Goal: Information Seeking & Learning: Find specific page/section

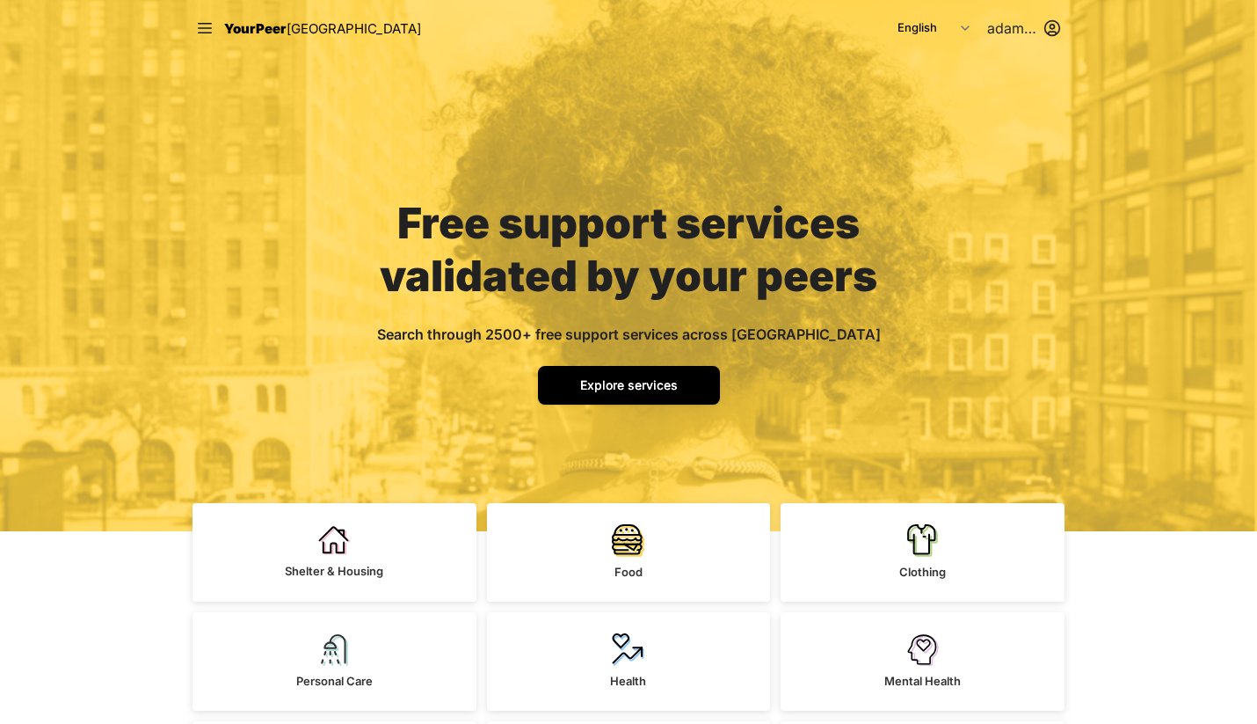
click at [608, 402] on link "Explore services" at bounding box center [629, 385] width 182 height 39
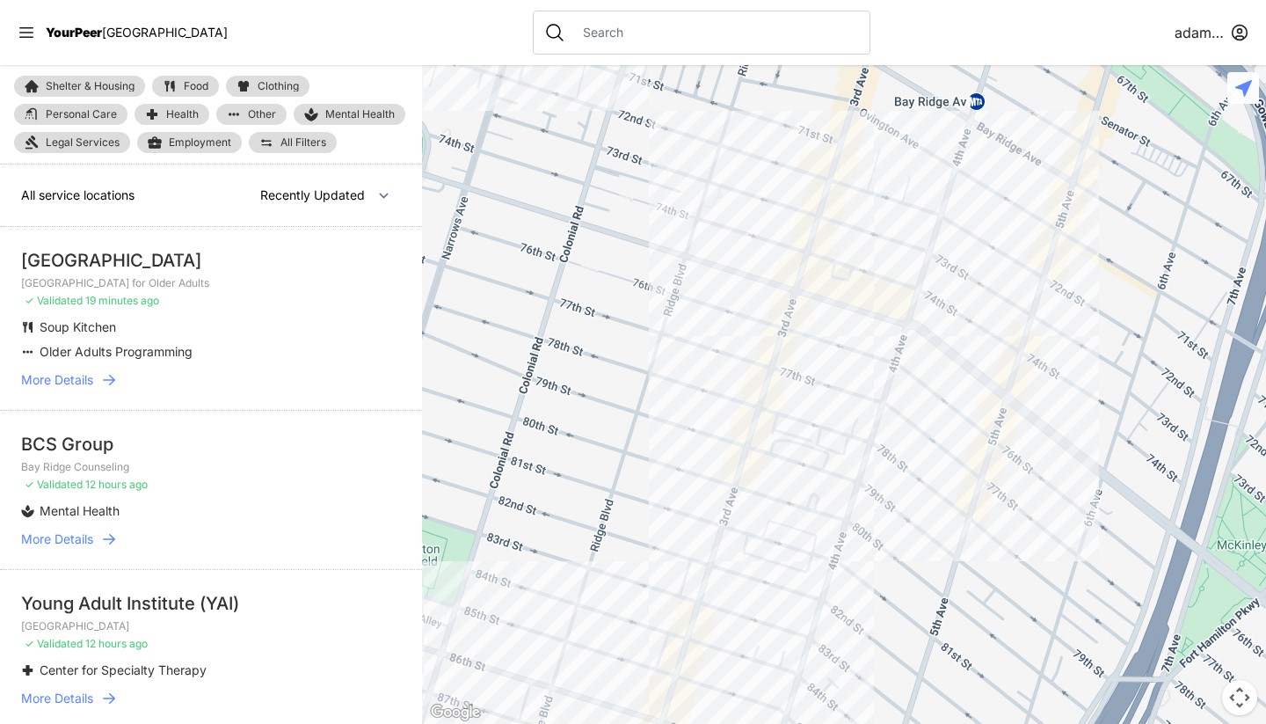
select select "nearby"
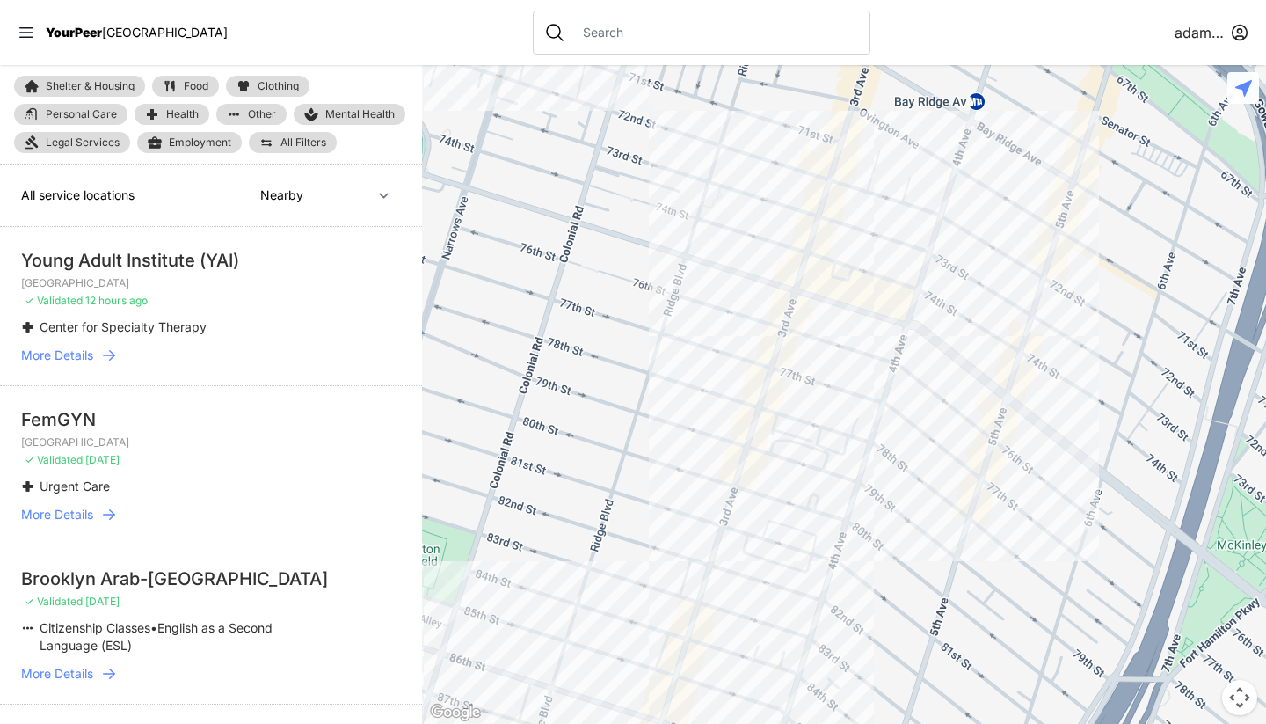
click at [300, 142] on span "All Filters" at bounding box center [304, 142] width 46 height 11
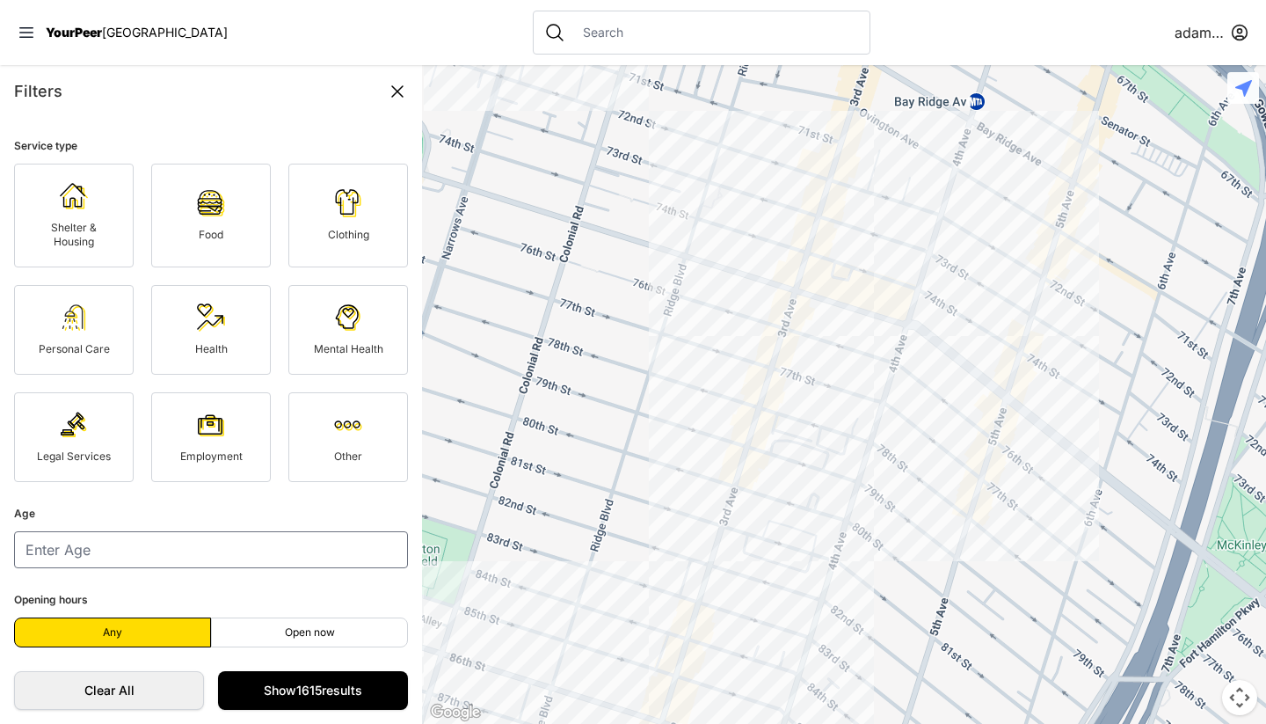
click at [69, 433] on img at bounding box center [74, 425] width 28 height 28
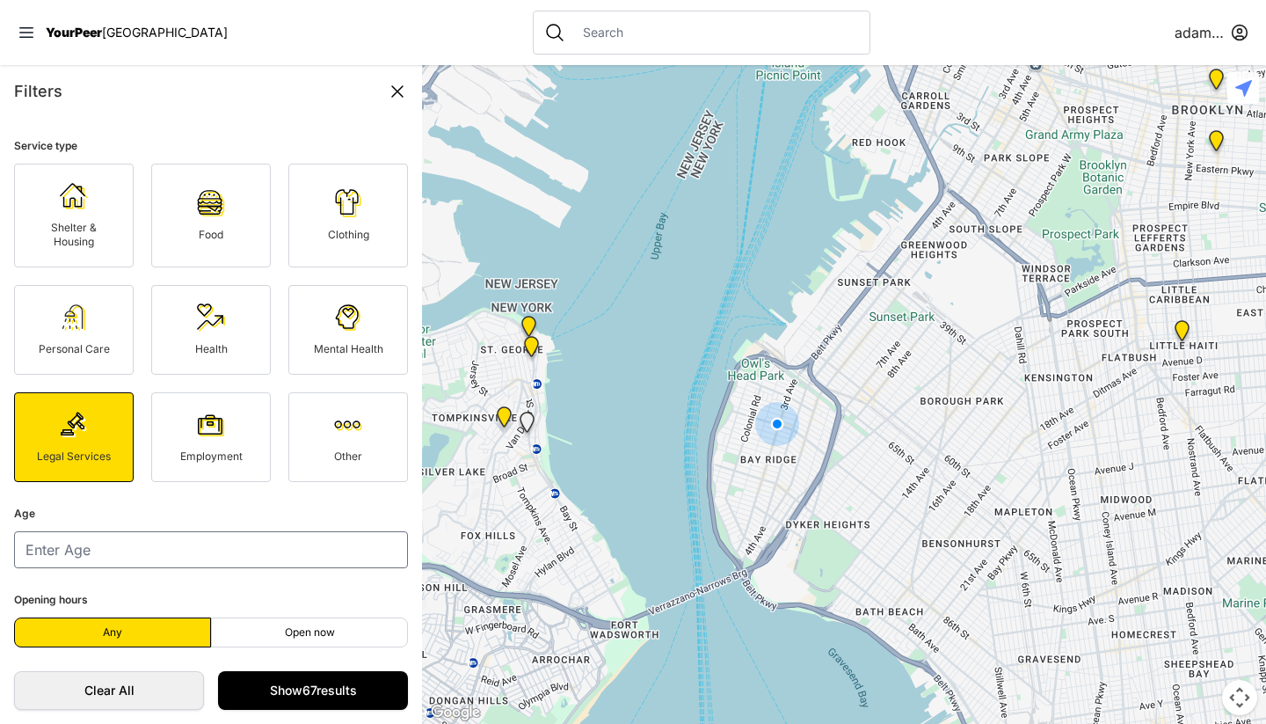
click at [315, 341] on link "Mental Health" at bounding box center [348, 330] width 120 height 90
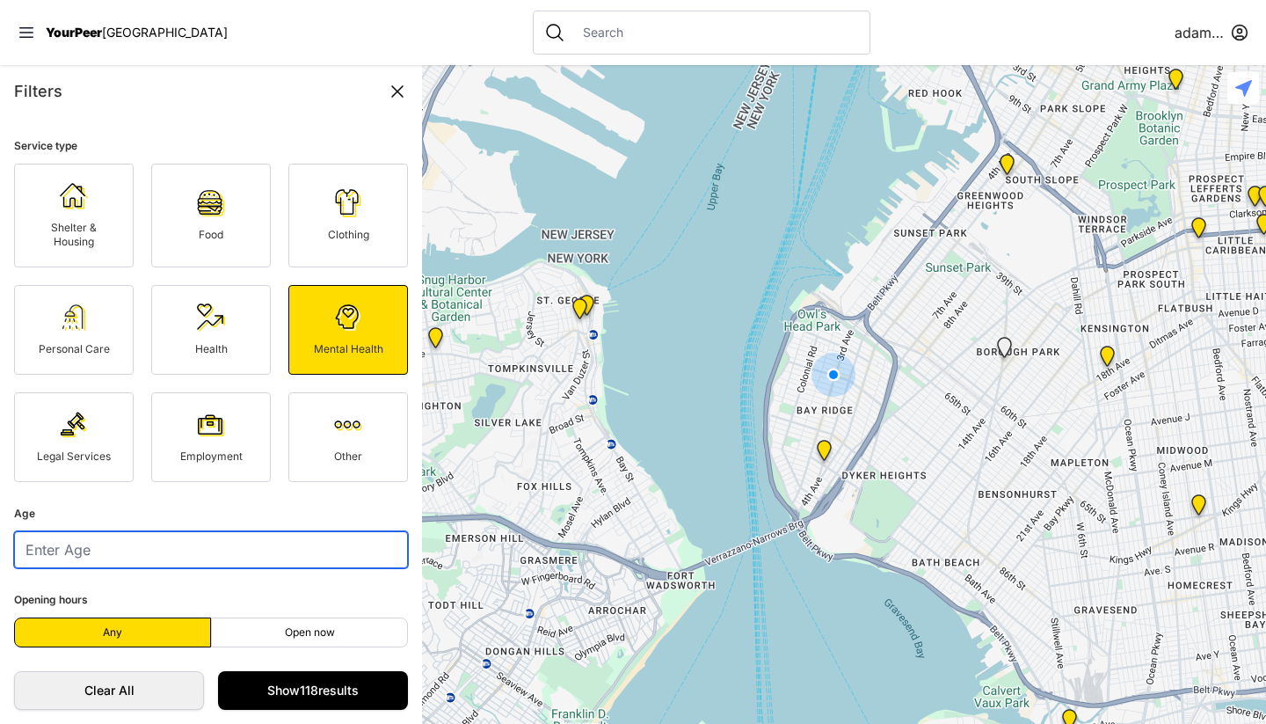
click at [124, 554] on input "number" at bounding box center [211, 549] width 394 height 37
type input "21"
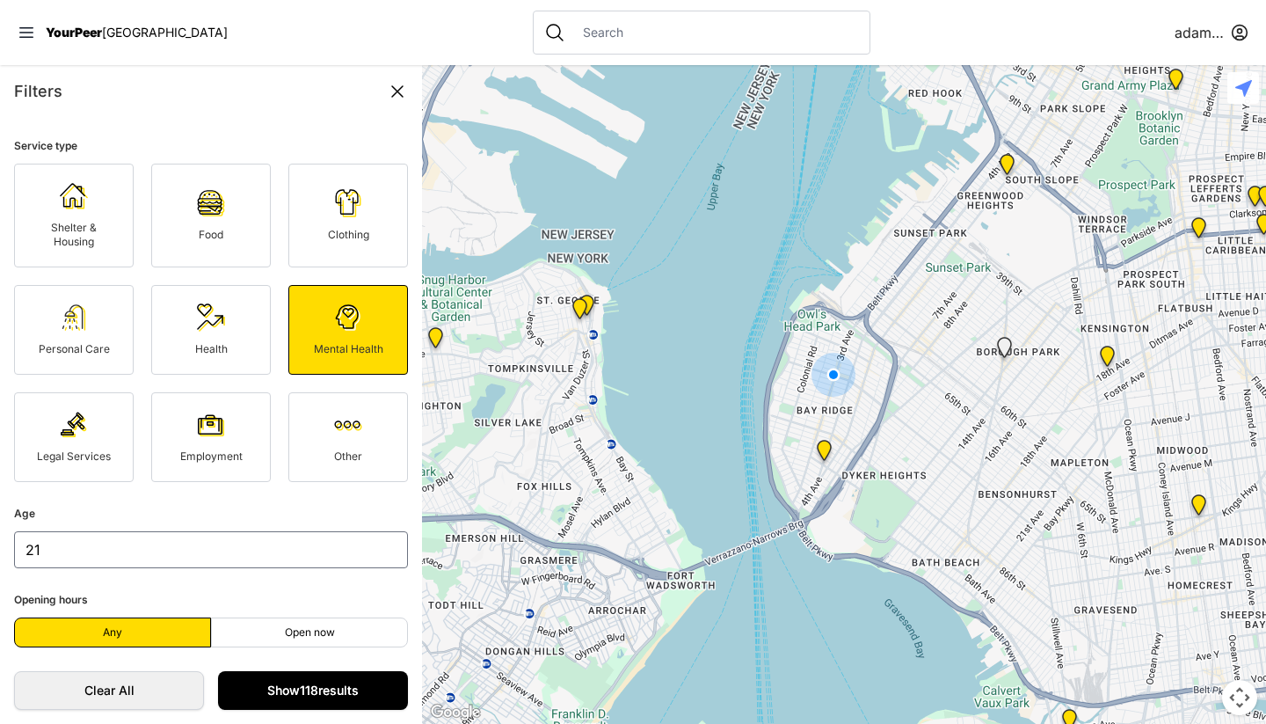
click at [262, 671] on link "Show 118 results" at bounding box center [313, 690] width 190 height 39
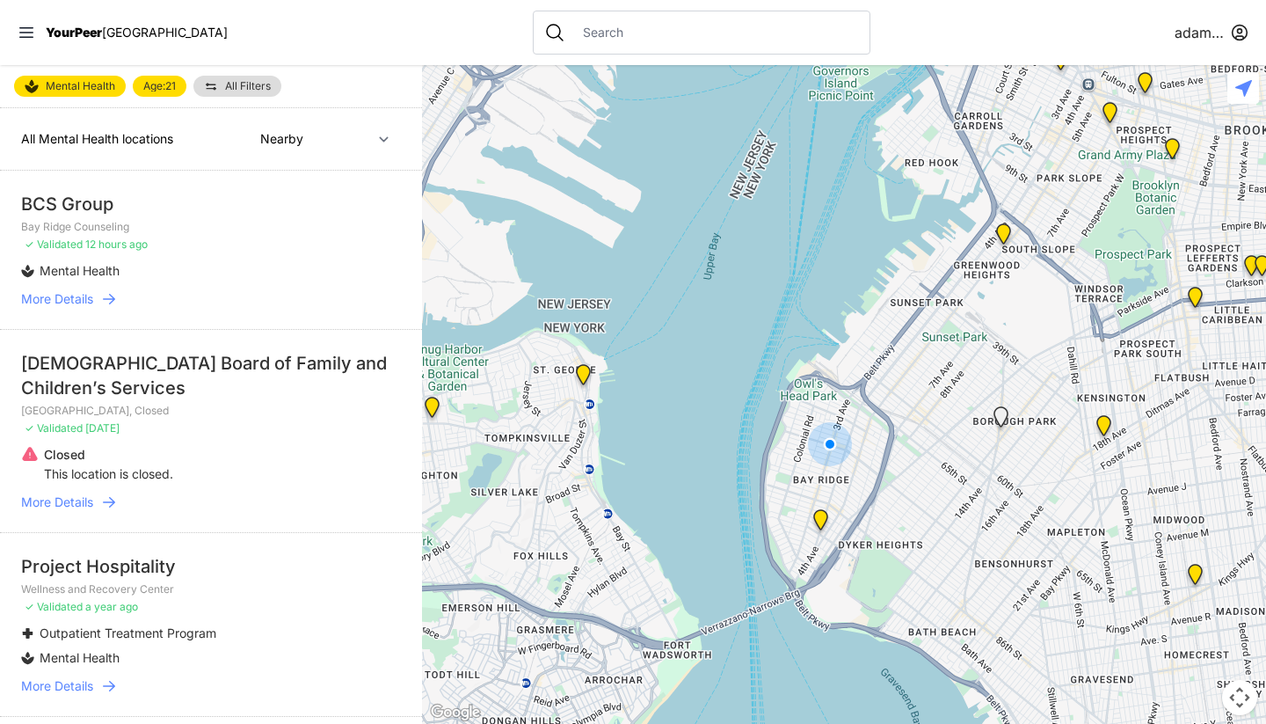
click at [572, 39] on input "text" at bounding box center [715, 33] width 287 height 18
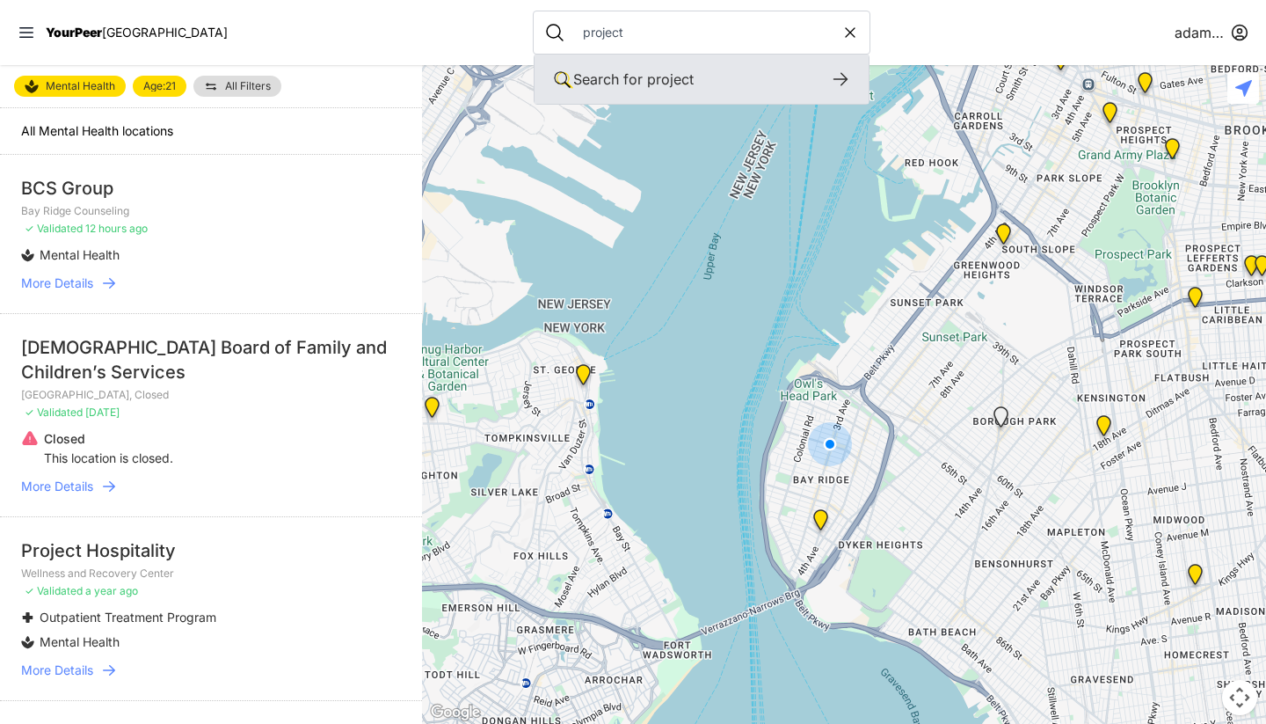
type input "project"
click at [806, 78] on div "Search for project" at bounding box center [702, 79] width 334 height 49
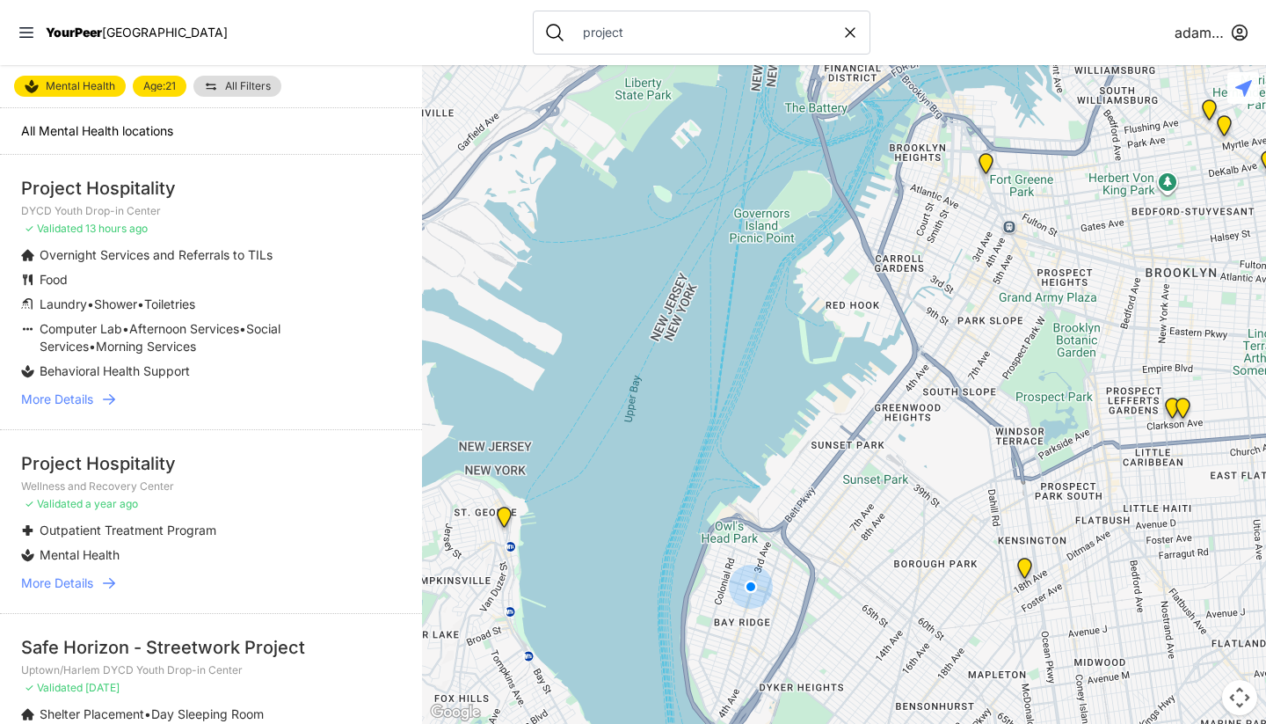
click at [109, 394] on icon at bounding box center [109, 399] width 18 height 18
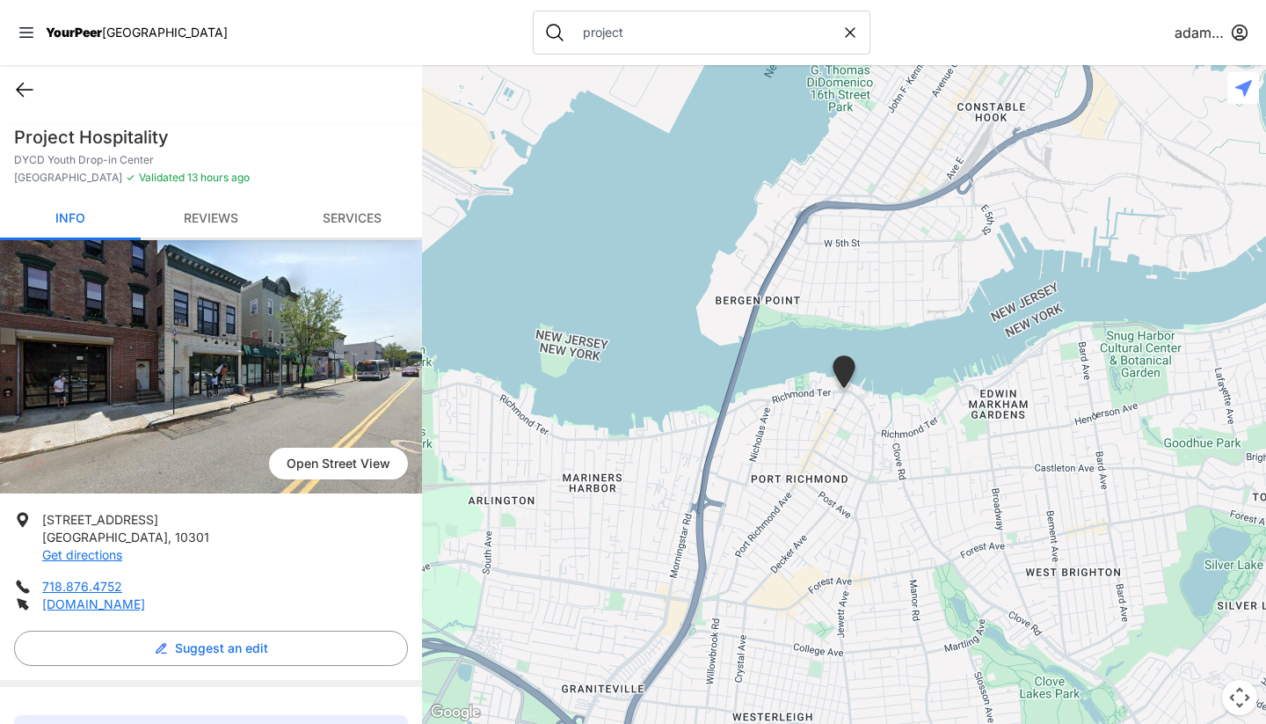
click at [20, 91] on icon at bounding box center [24, 89] width 21 height 21
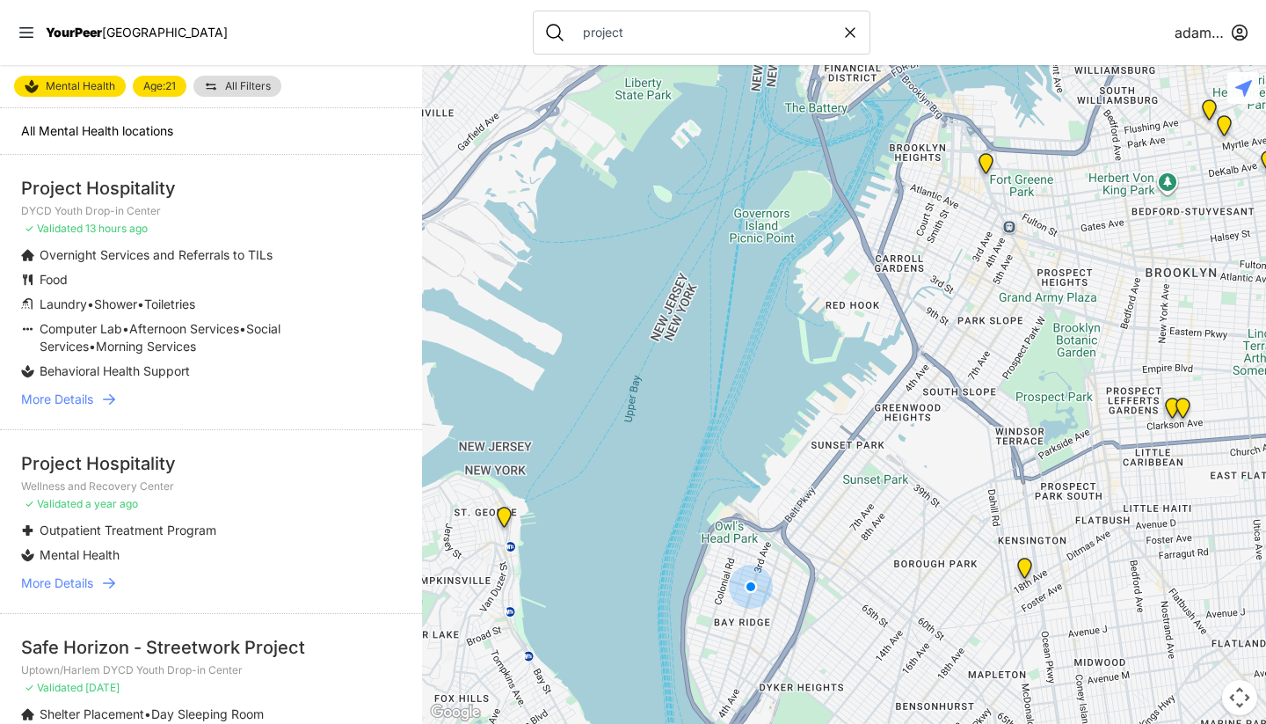
click at [118, 396] on icon at bounding box center [109, 399] width 18 height 18
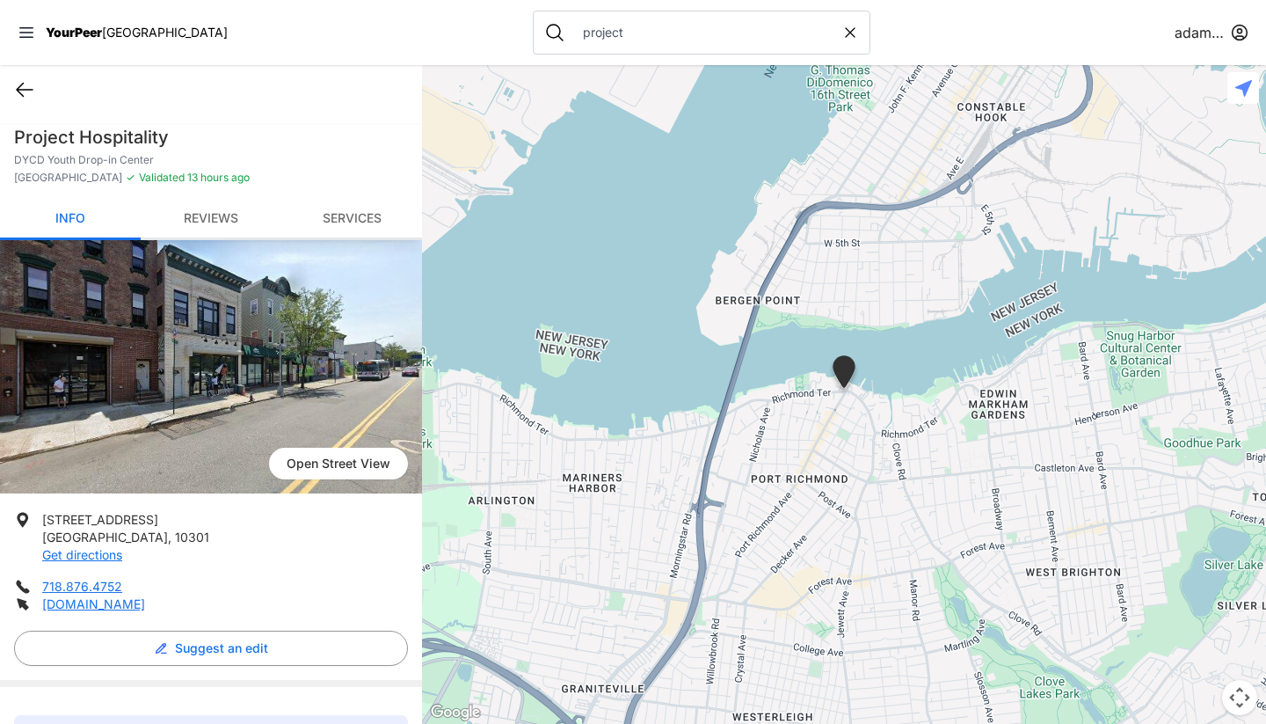
click at [26, 92] on icon at bounding box center [24, 89] width 21 height 21
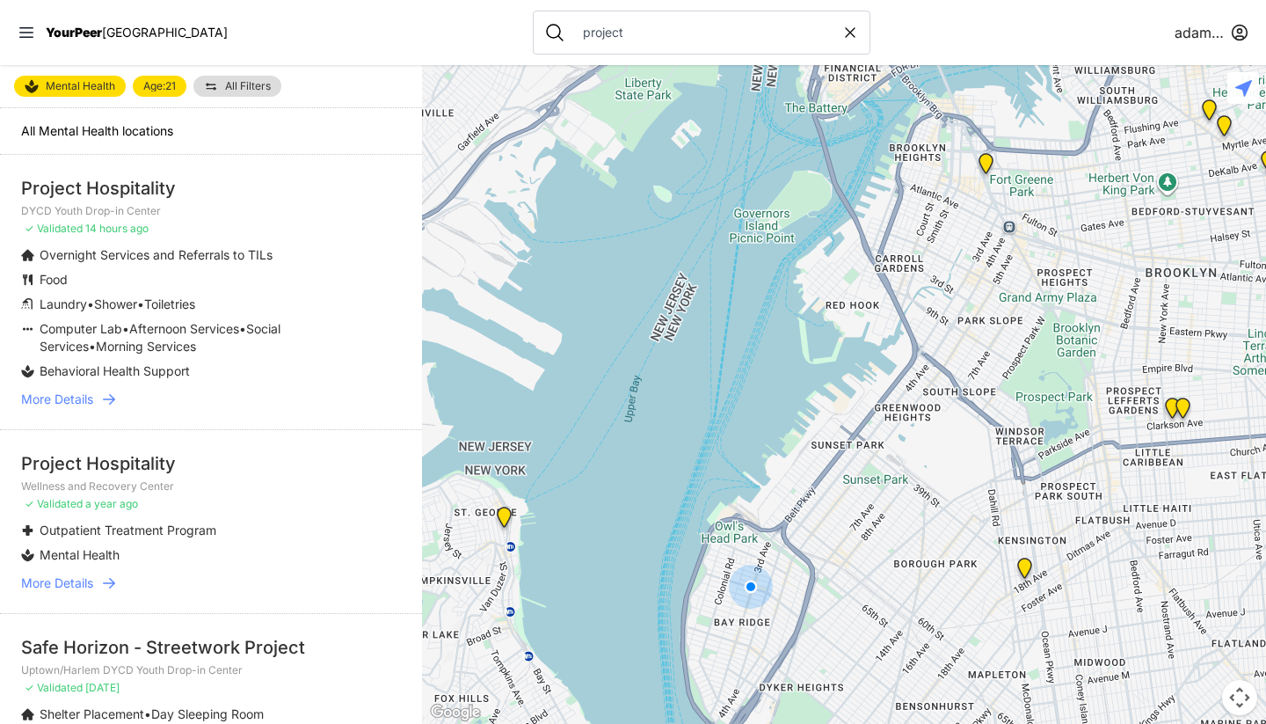
click at [101, 403] on icon at bounding box center [109, 399] width 18 height 18
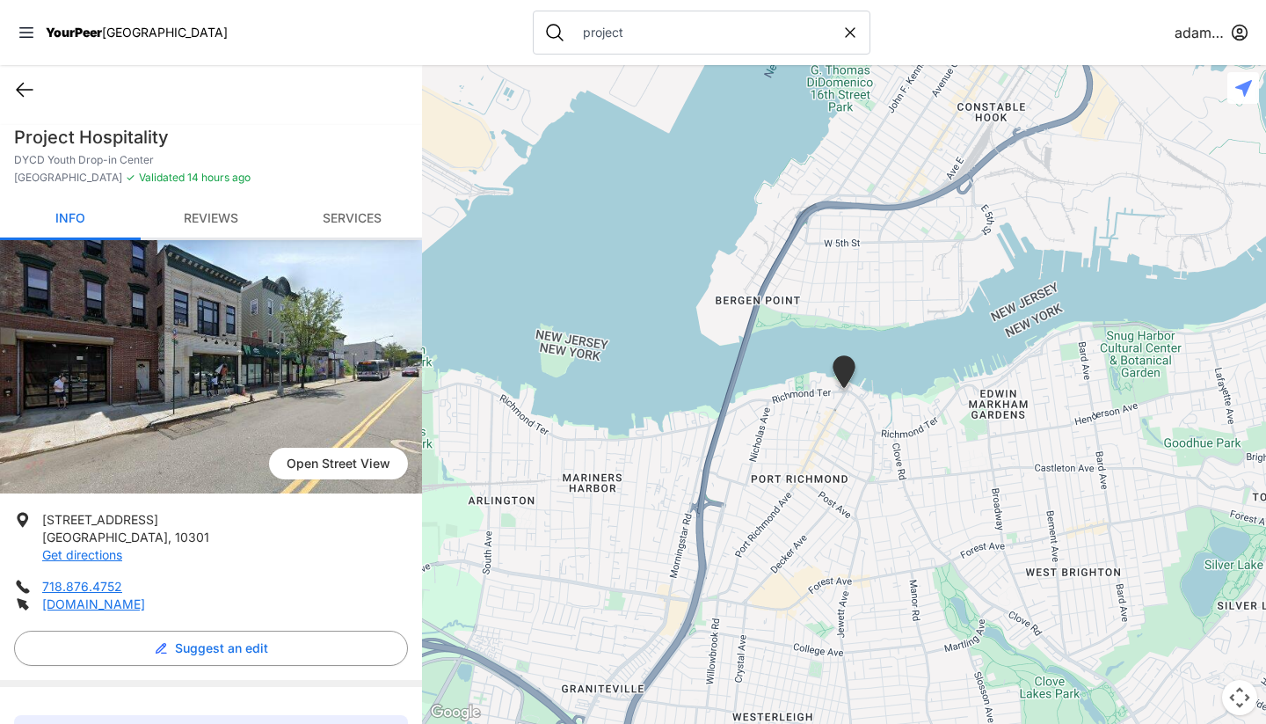
click at [32, 87] on icon at bounding box center [24, 89] width 21 height 21
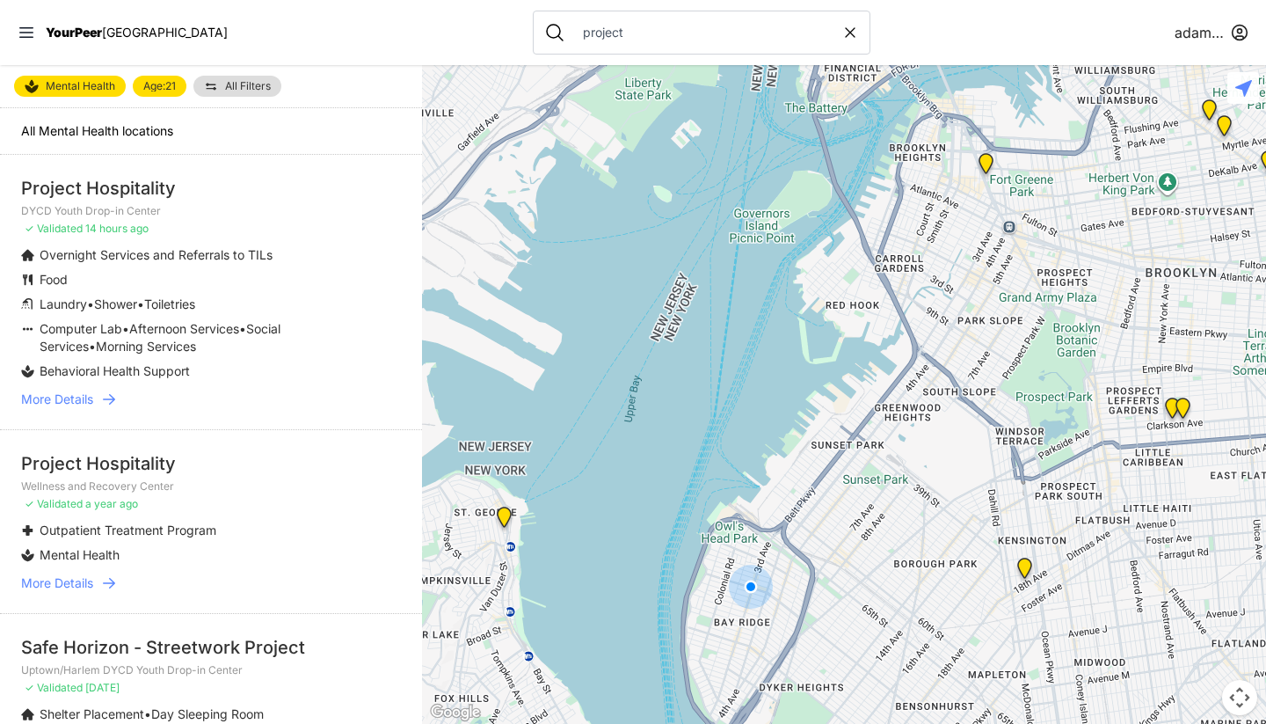
click at [591, 33] on input "project" at bounding box center [706, 33] width 269 height 18
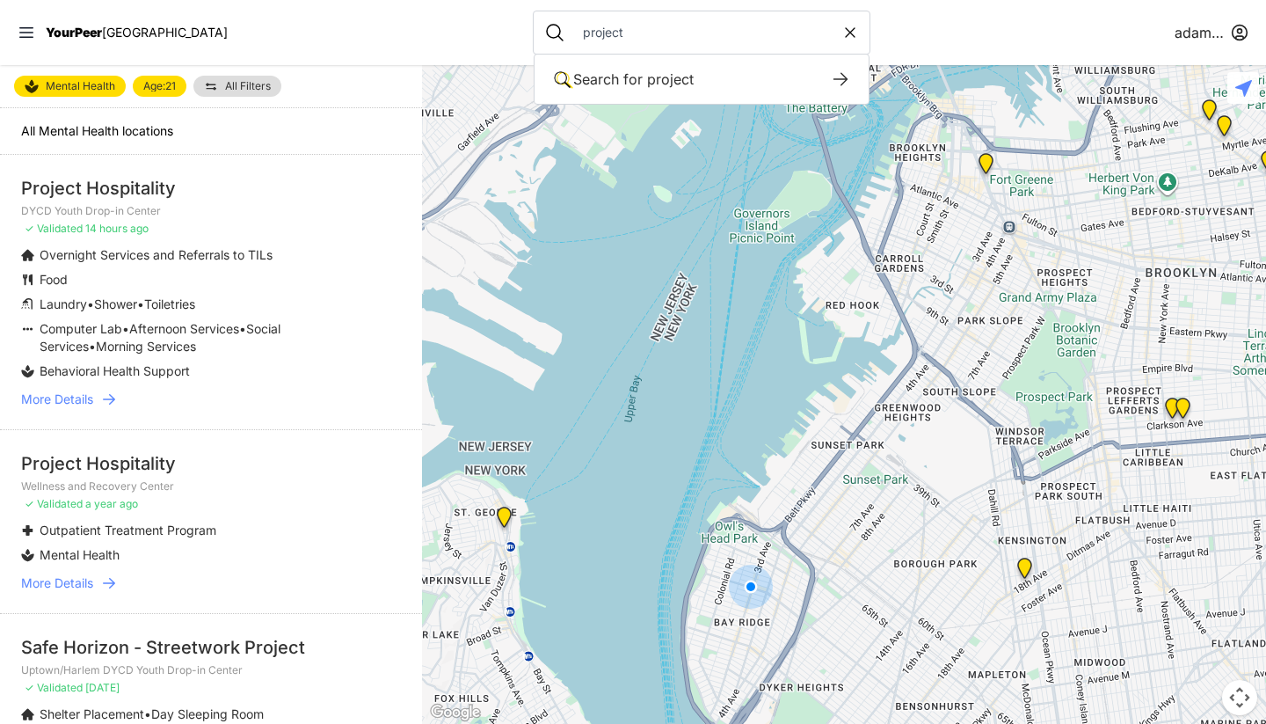
click at [591, 33] on input "project" at bounding box center [706, 33] width 269 height 18
click at [420, 22] on nav "YourPeer NYC project Search for project Search for keywords in our service list…" at bounding box center [633, 32] width 1266 height 65
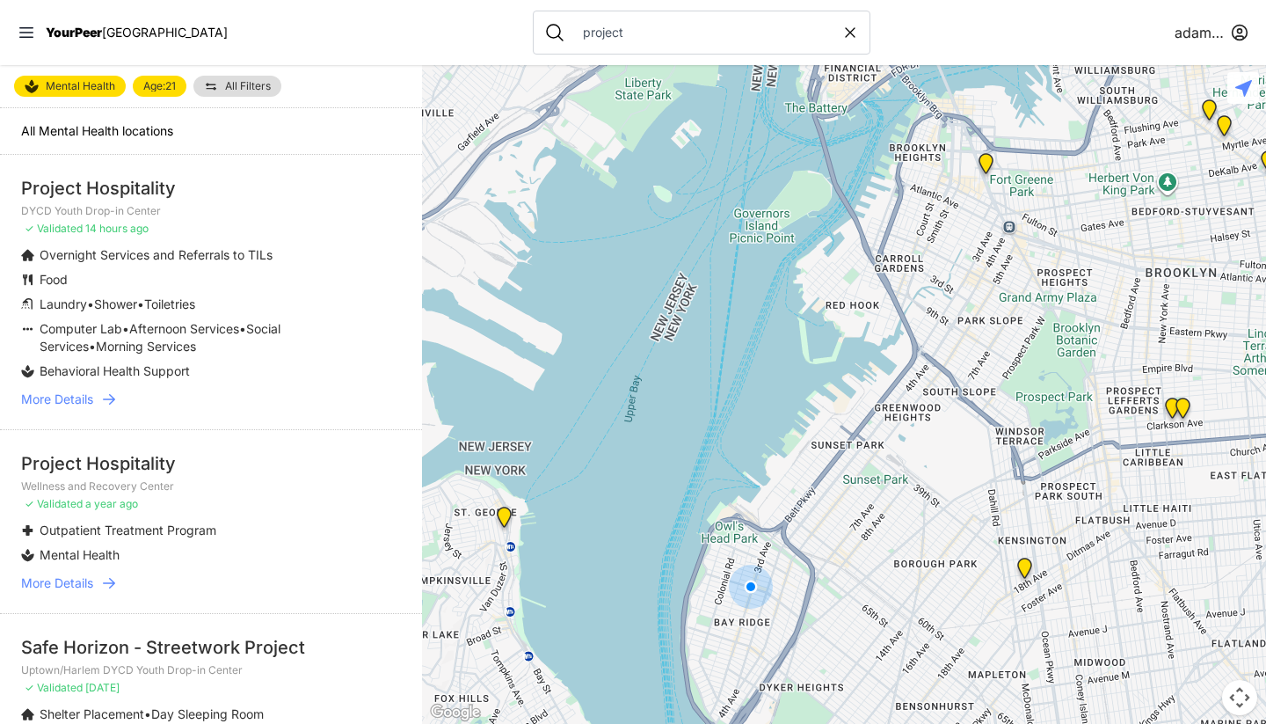
click at [420, 22] on nav "YourPeer NYC project adamabard" at bounding box center [633, 32] width 1266 height 65
click at [110, 34] on span "[GEOGRAPHIC_DATA]" at bounding box center [165, 32] width 126 height 15
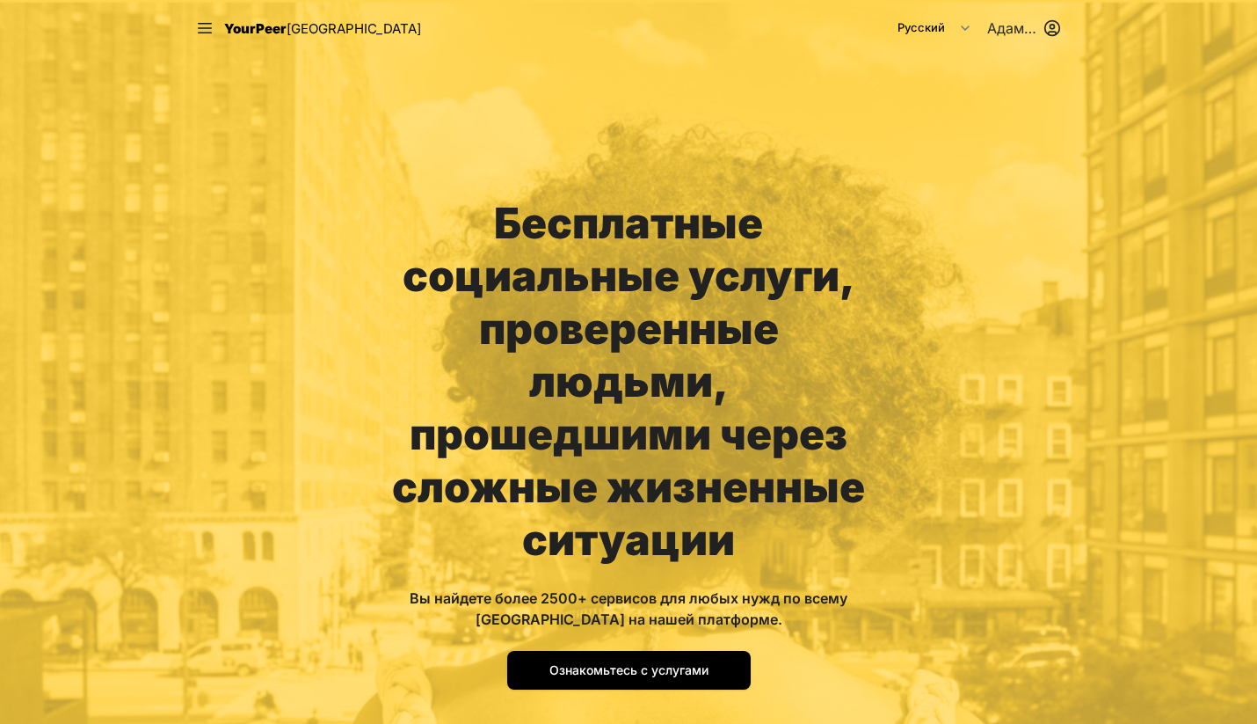
click at [938, 114] on div "Бесплатные социальные услуги, проверенные людьми, прошедшими через сложные жизн…" at bounding box center [628, 408] width 1257 height 816
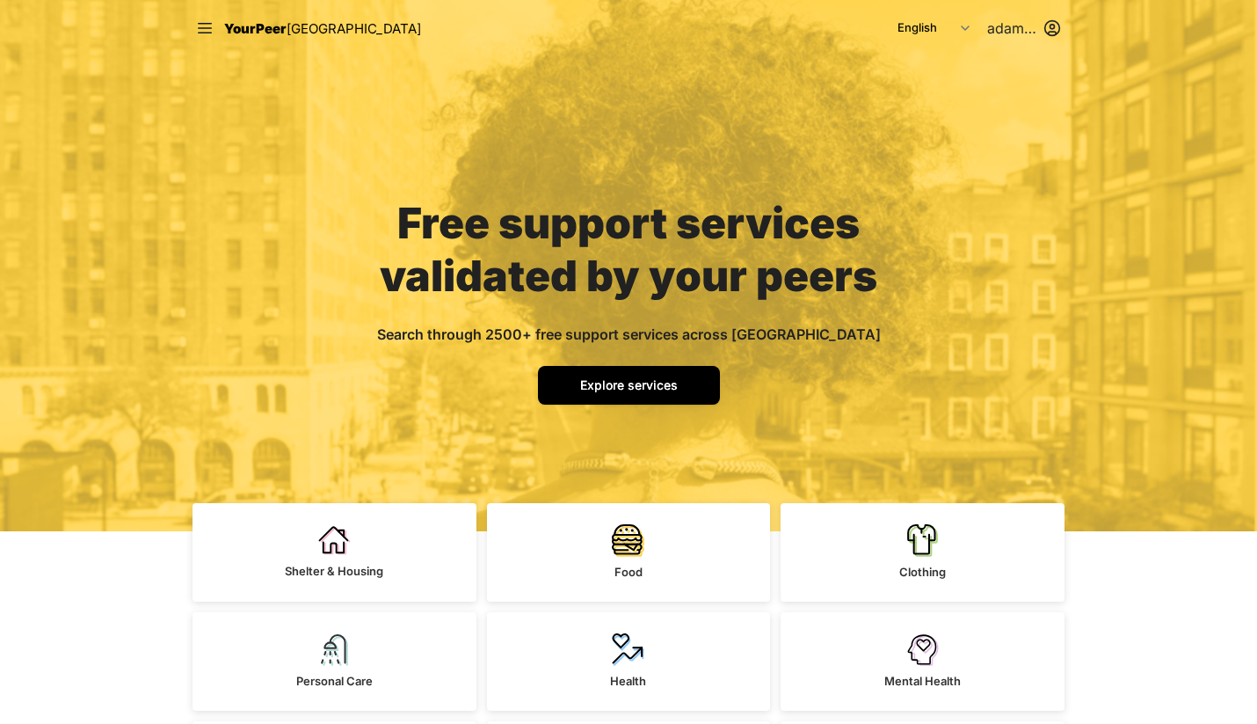
click at [650, 385] on span "Explore services" at bounding box center [629, 384] width 98 height 15
click at [645, 384] on span "Explore services" at bounding box center [629, 384] width 98 height 15
click at [652, 382] on span "Explore services" at bounding box center [629, 384] width 98 height 15
click at [615, 383] on span "Explore services" at bounding box center [629, 384] width 98 height 15
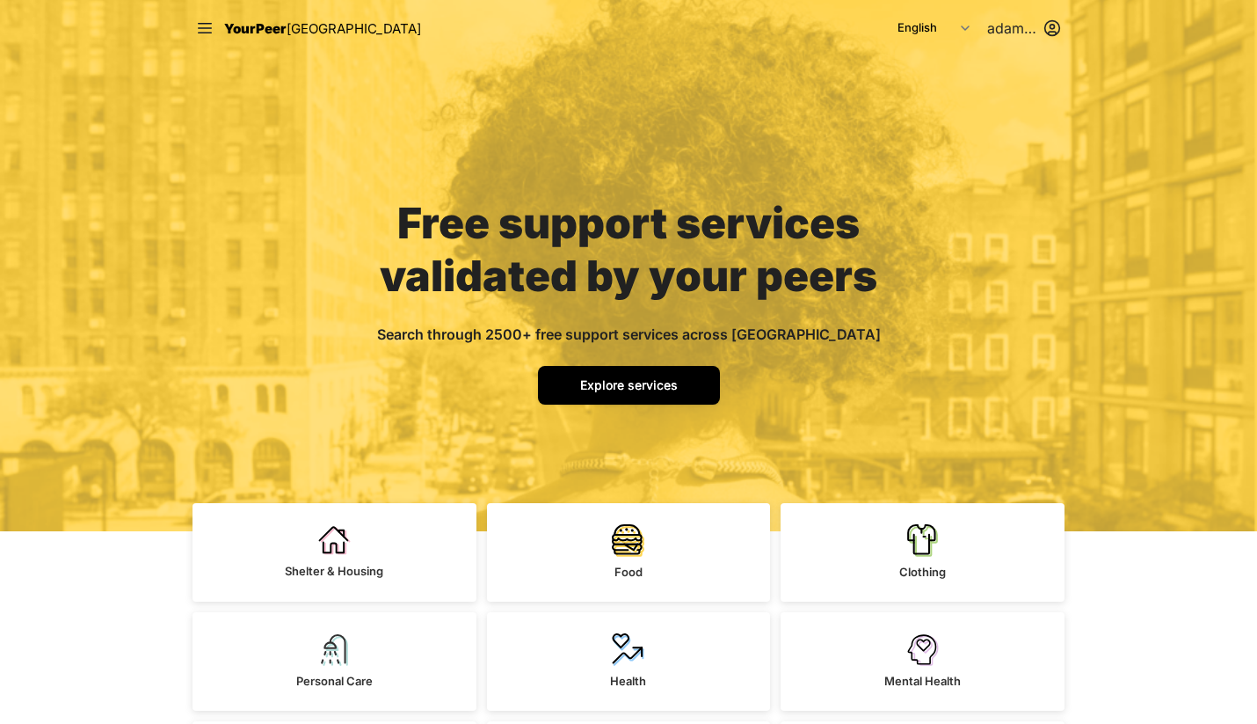
click at [615, 383] on span "Explore services" at bounding box center [629, 384] width 98 height 15
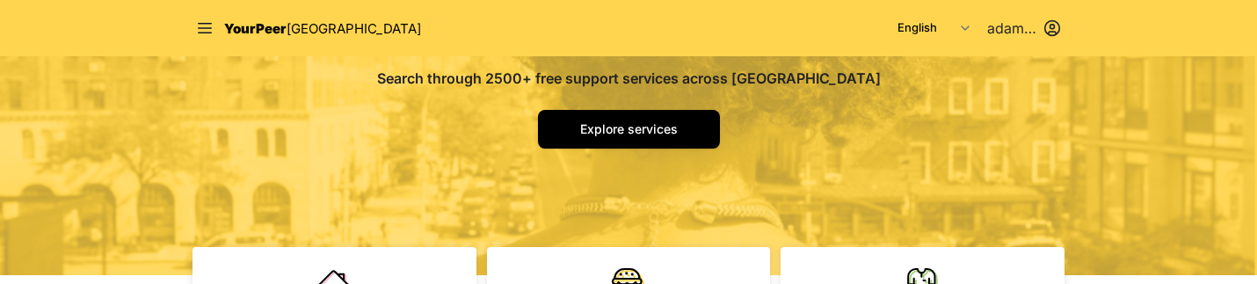
scroll to position [254, 0]
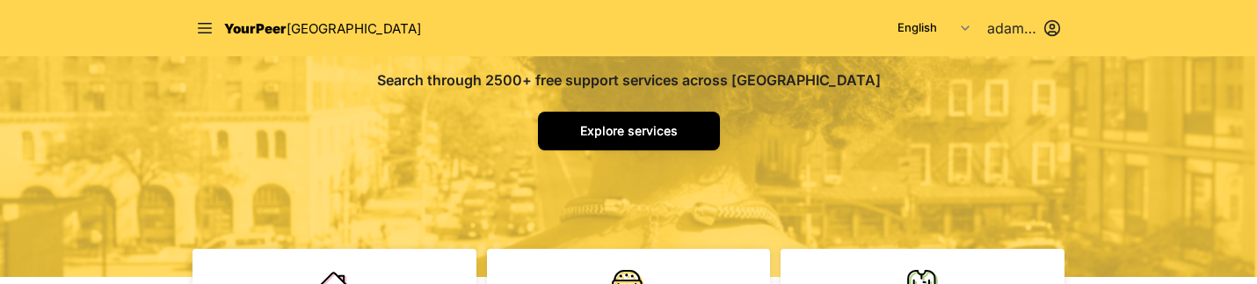
click at [640, 120] on link "Explore services" at bounding box center [629, 131] width 182 height 39
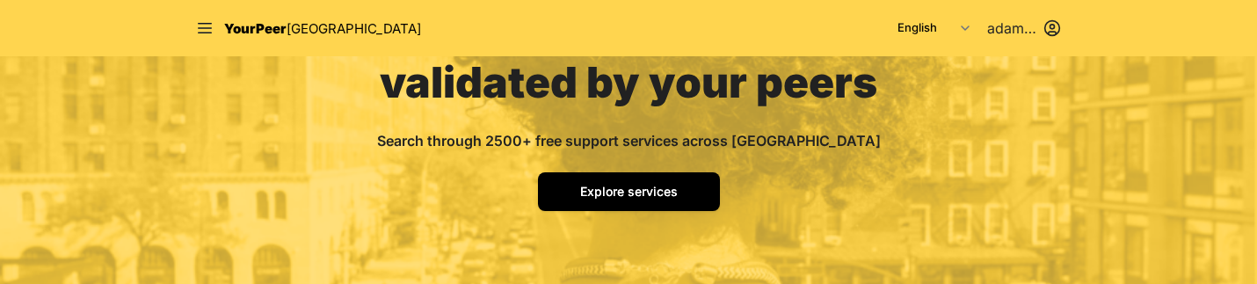
scroll to position [194, 0]
click at [635, 190] on span "Explore services" at bounding box center [629, 190] width 98 height 15
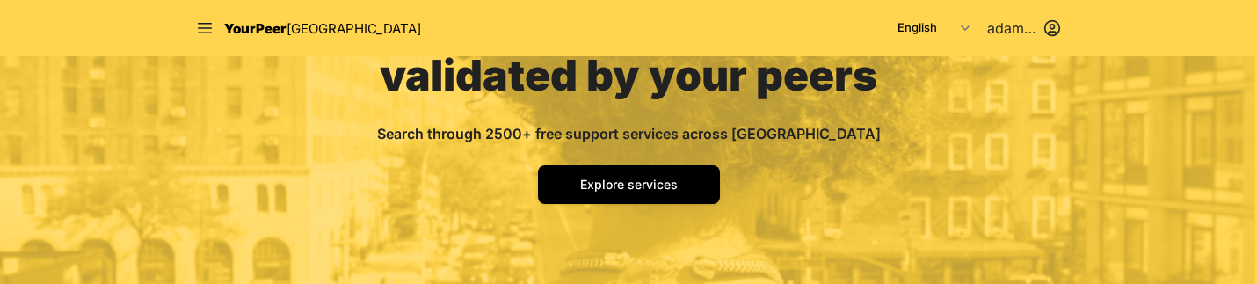
scroll to position [232, 0]
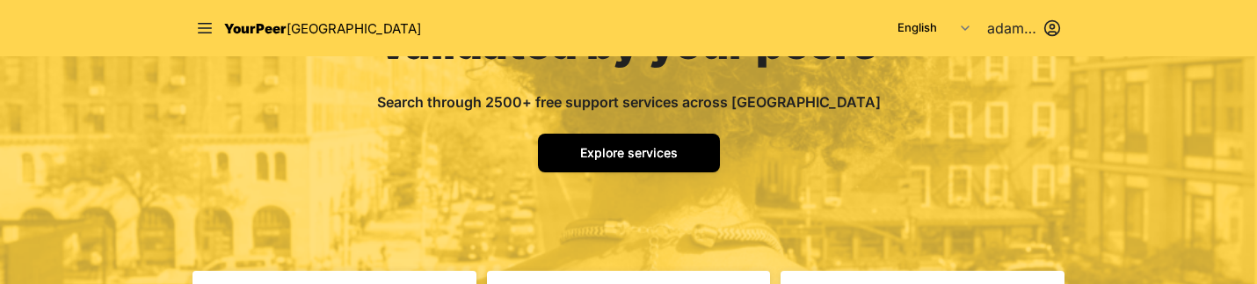
click at [635, 166] on link "Explore services" at bounding box center [629, 153] width 182 height 39
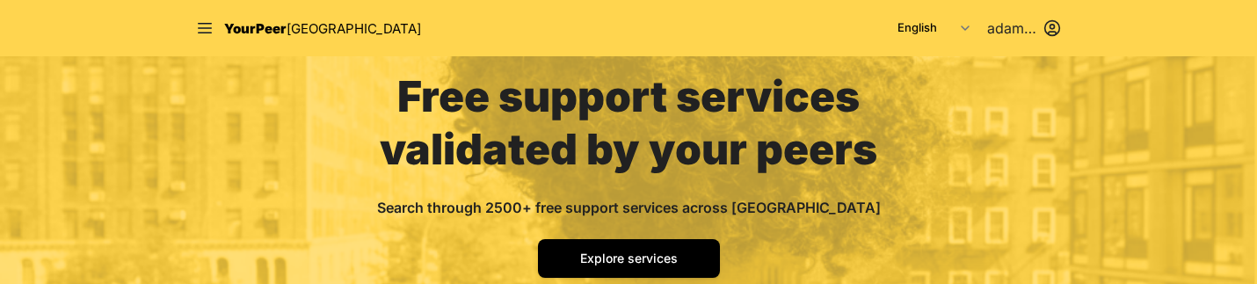
scroll to position [128, 0]
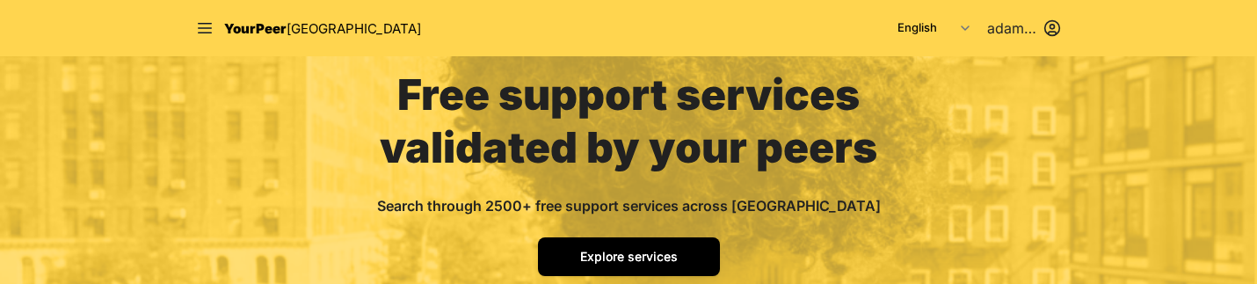
click at [623, 256] on span "Explore services" at bounding box center [629, 256] width 98 height 15
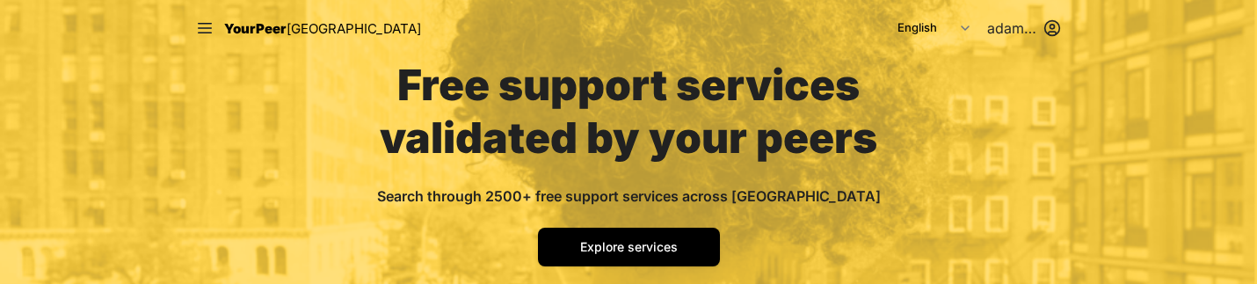
scroll to position [175, 0]
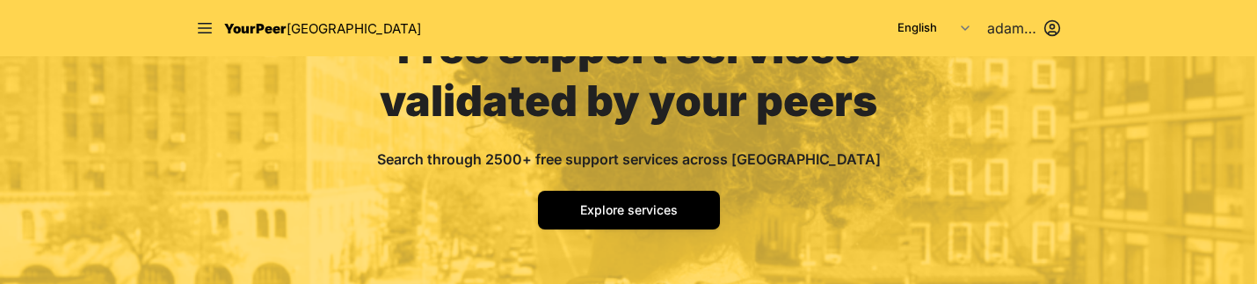
click at [588, 230] on div "Free support services validated by your peers Search through 2500+ free support…" at bounding box center [628, 118] width 591 height 475
click at [613, 215] on span "Explore services" at bounding box center [629, 209] width 98 height 15
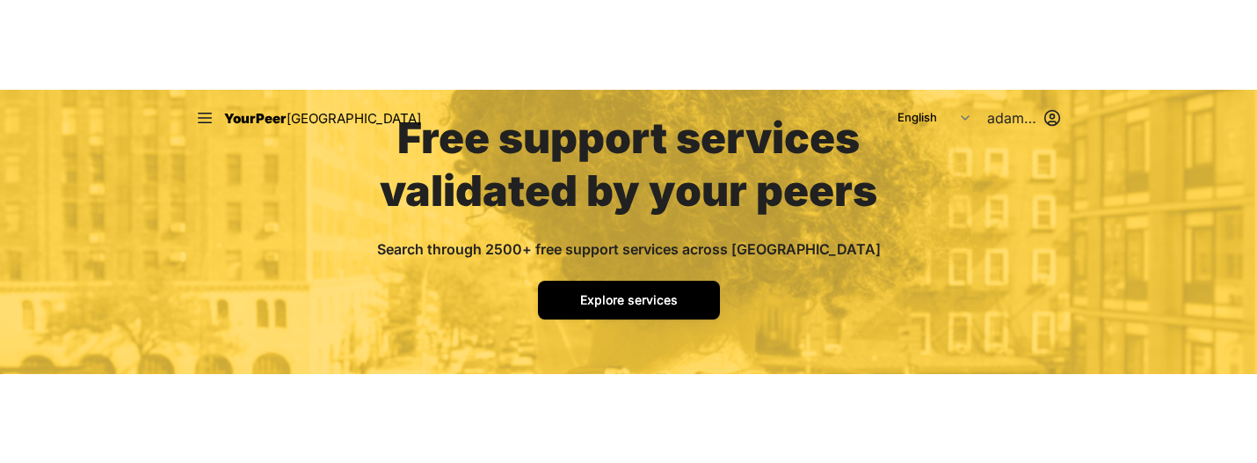
scroll to position [0, 0]
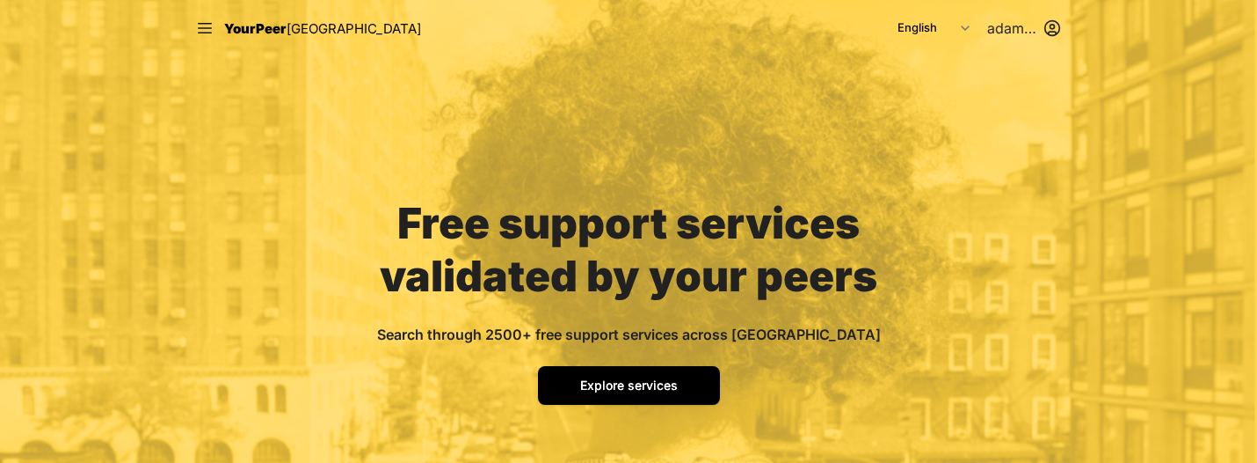
click at [630, 388] on span "Explore services" at bounding box center [629, 384] width 98 height 15
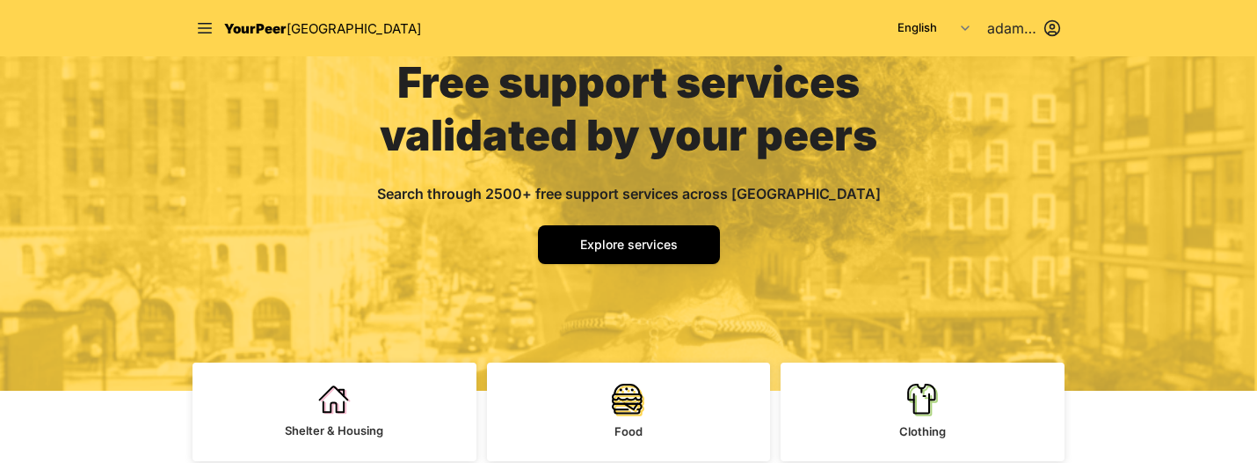
scroll to position [185, 0]
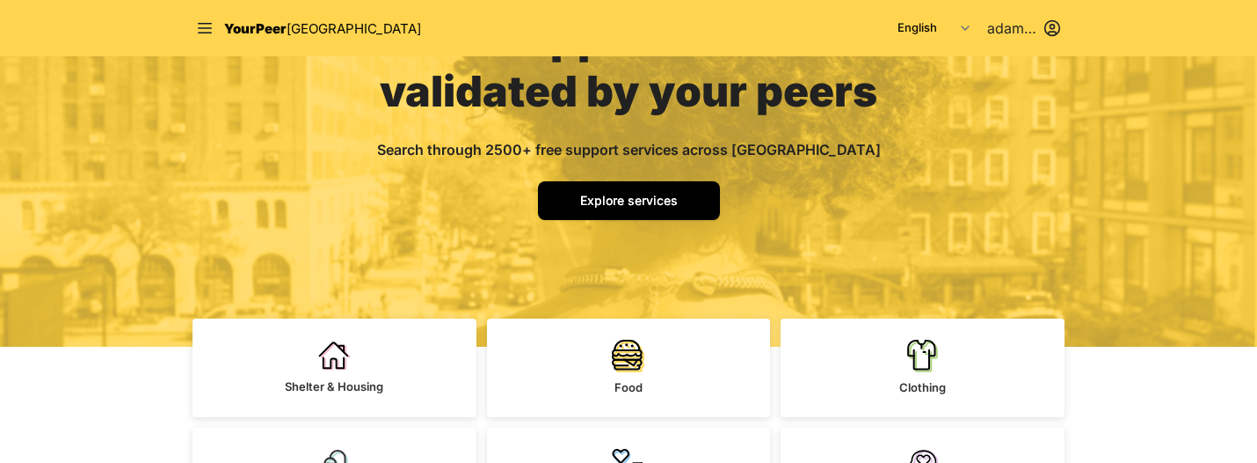
click at [652, 200] on span "Explore services" at bounding box center [629, 200] width 98 height 15
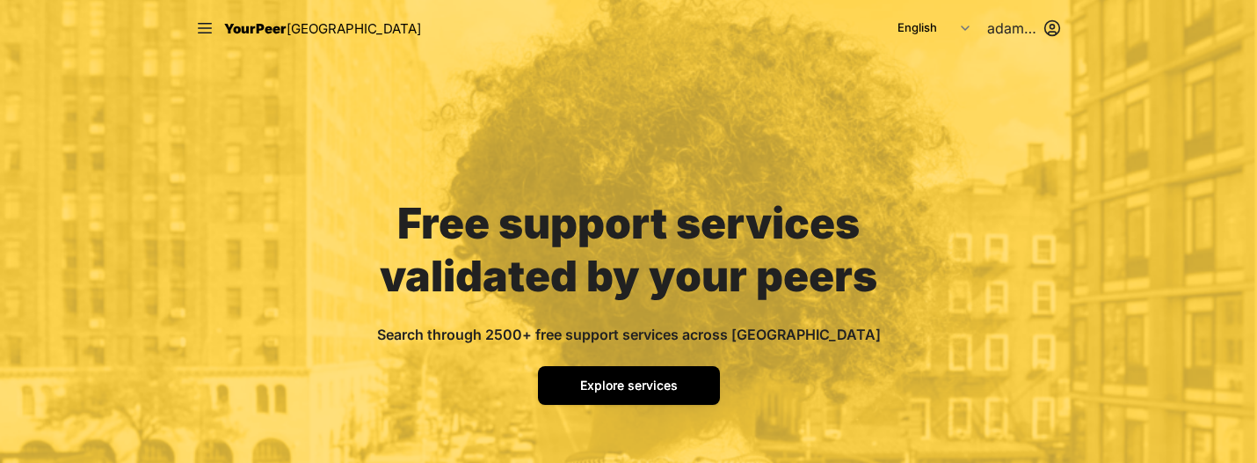
click at [639, 379] on span "Explore services" at bounding box center [629, 384] width 98 height 15
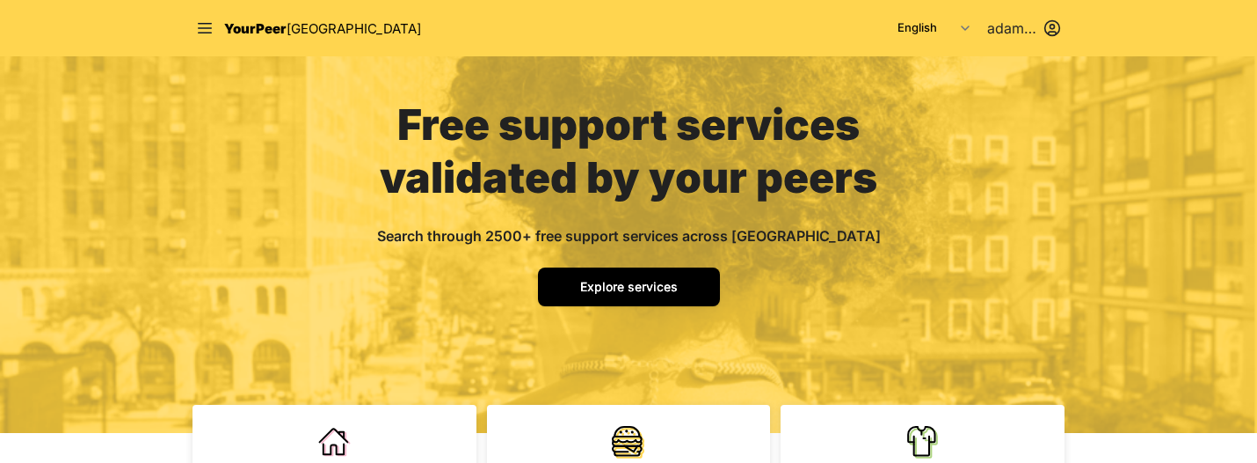
scroll to position [201, 0]
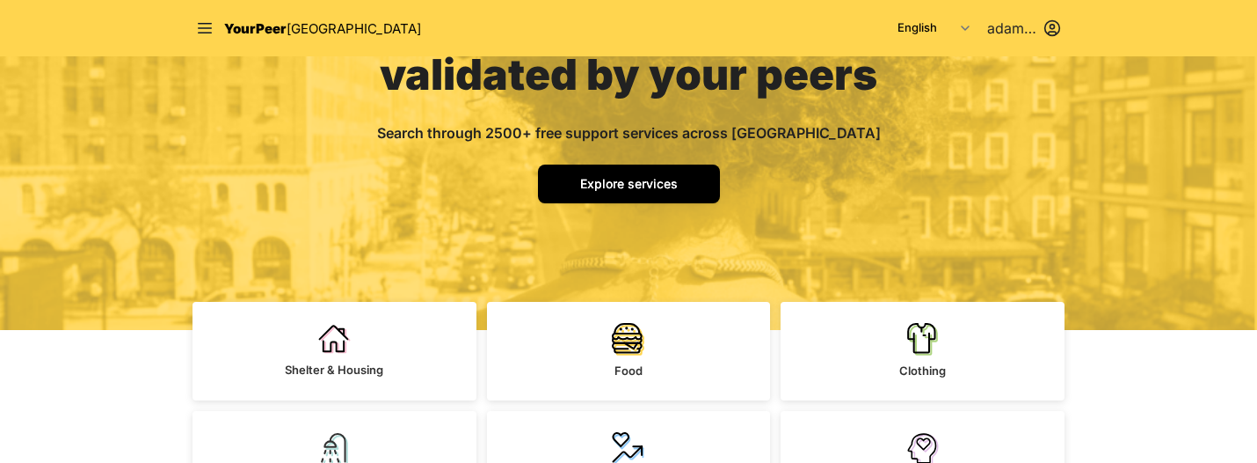
click at [644, 192] on link "Explore services" at bounding box center [629, 183] width 182 height 39
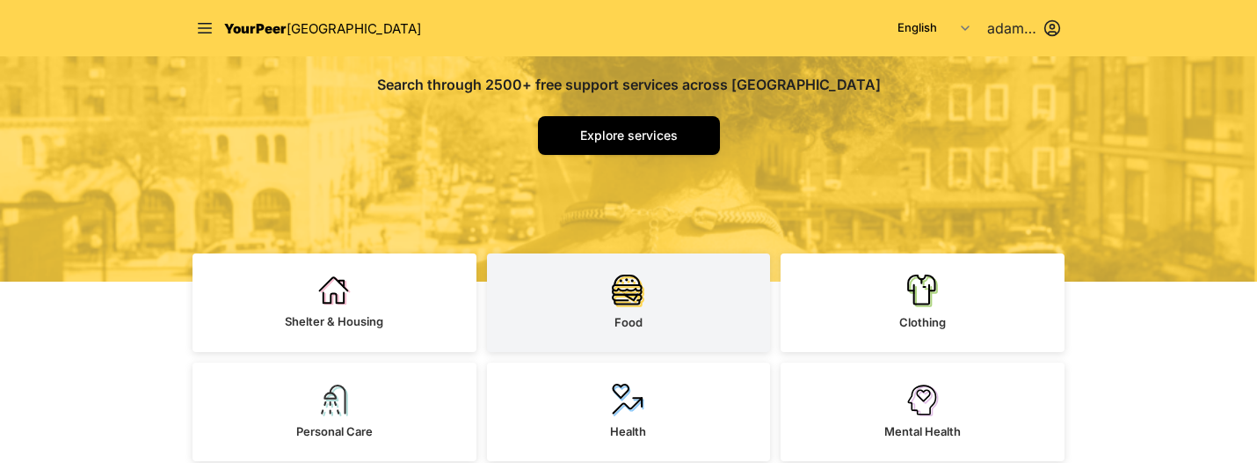
scroll to position [260, 0]
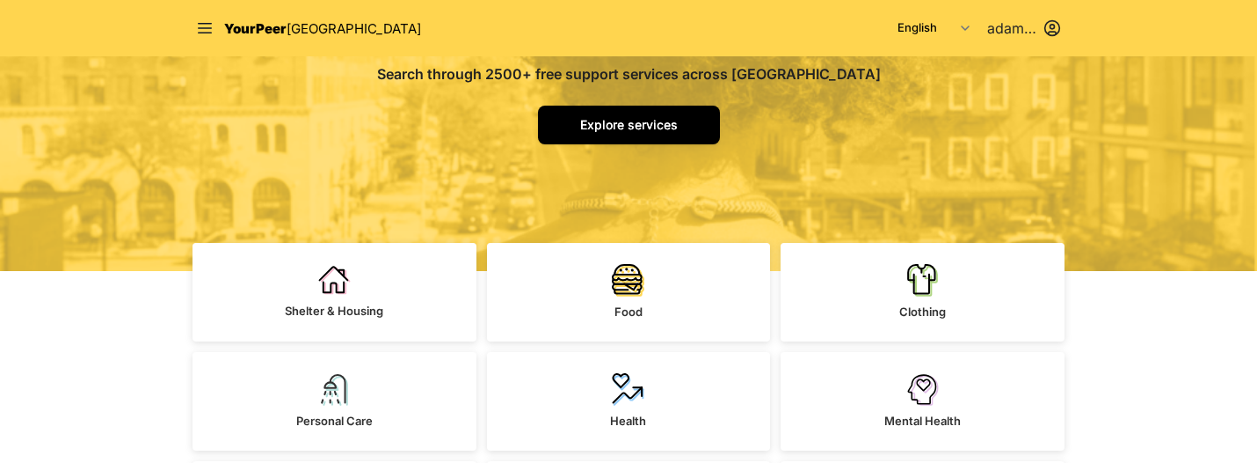
click at [636, 131] on span "Explore services" at bounding box center [629, 124] width 98 height 15
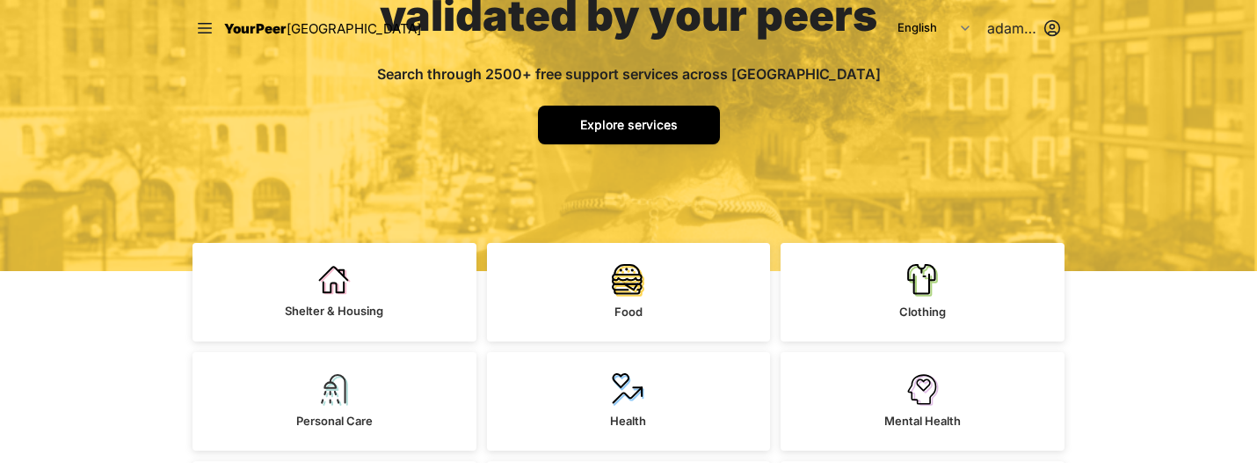
scroll to position [0, 0]
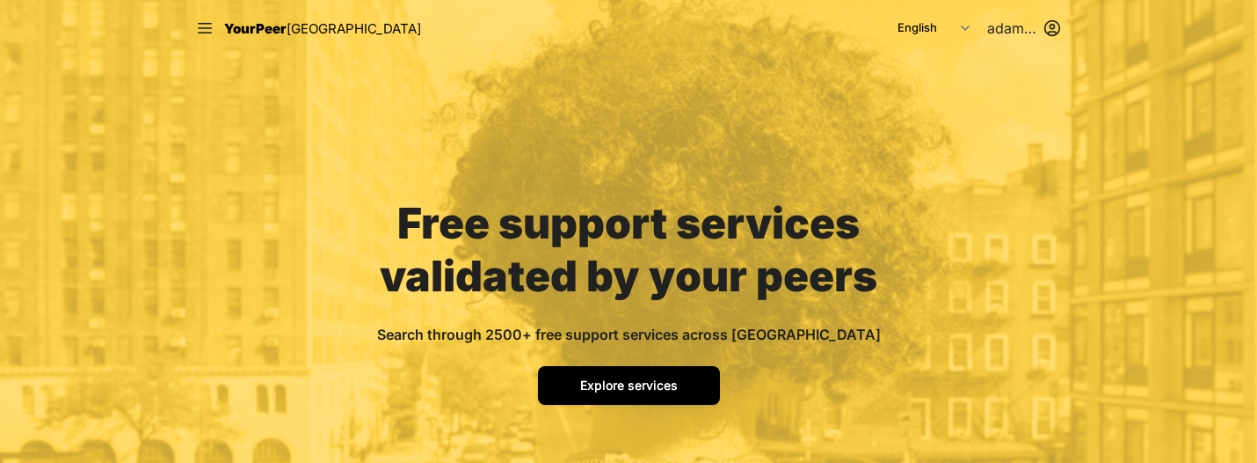
click at [621, 384] on span "Explore services" at bounding box center [629, 384] width 98 height 15
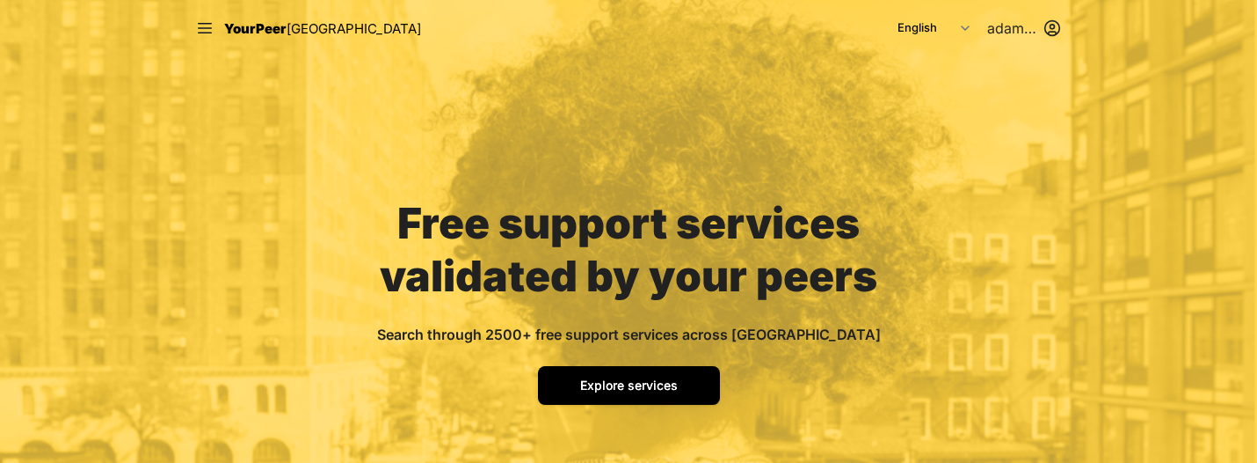
click at [621, 384] on span "Explore services" at bounding box center [629, 384] width 98 height 15
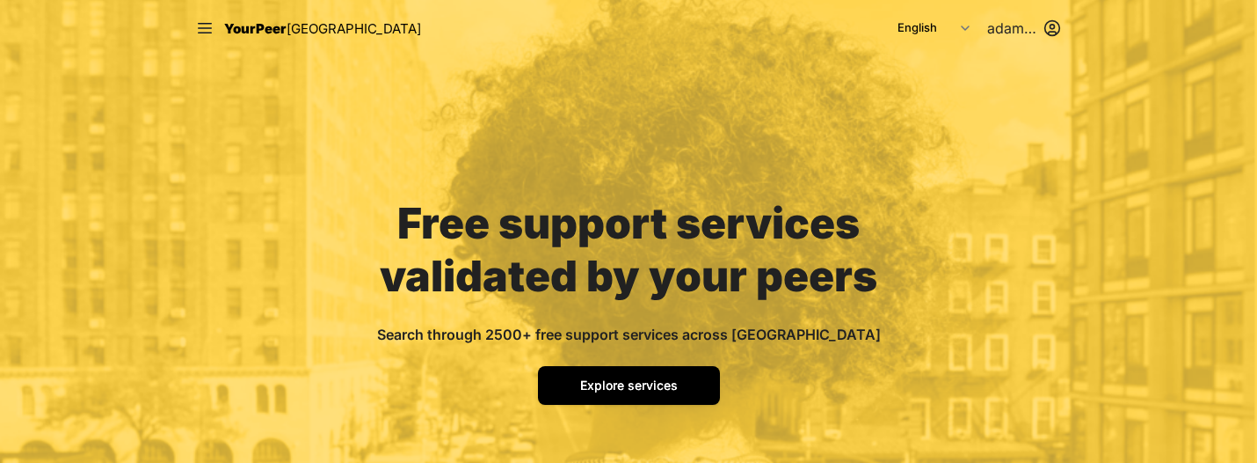
click at [621, 384] on span "Explore services" at bounding box center [629, 384] width 98 height 15
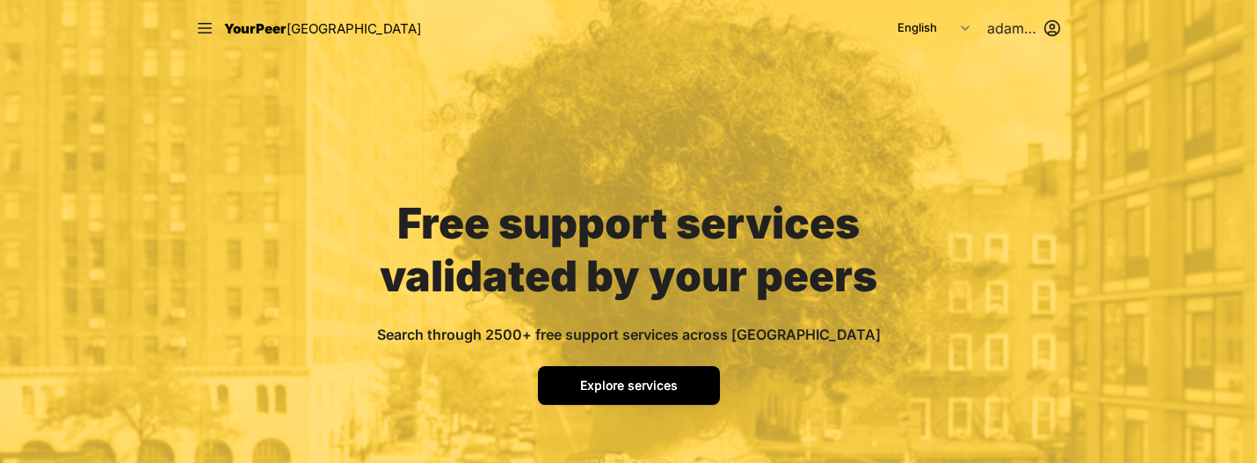
click at [621, 384] on span "Explore services" at bounding box center [629, 384] width 98 height 15
click at [630, 394] on link "Explore services" at bounding box center [629, 385] width 182 height 39
click at [647, 382] on span "Explore services" at bounding box center [629, 384] width 98 height 15
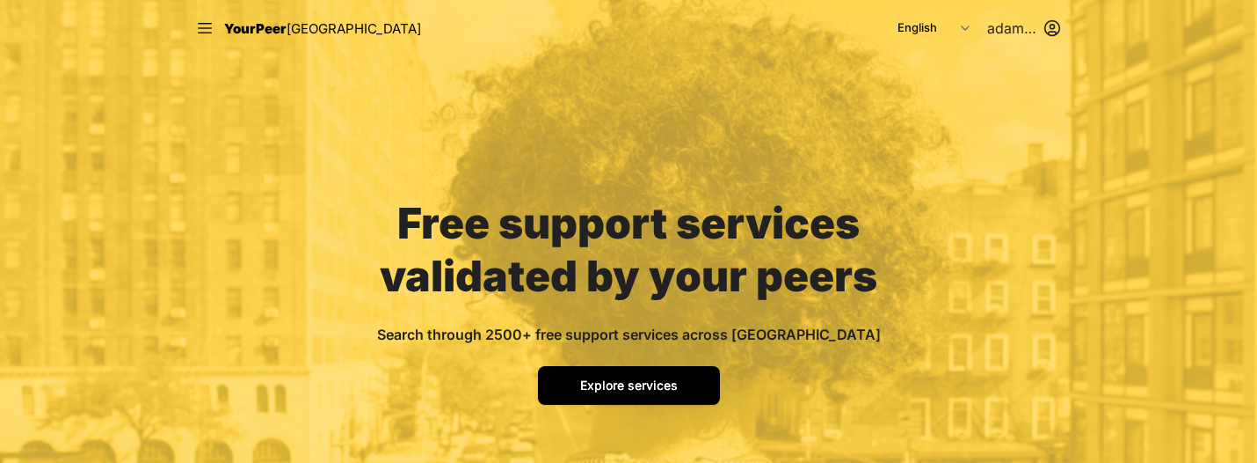
click at [647, 382] on span "Explore services" at bounding box center [629, 384] width 98 height 15
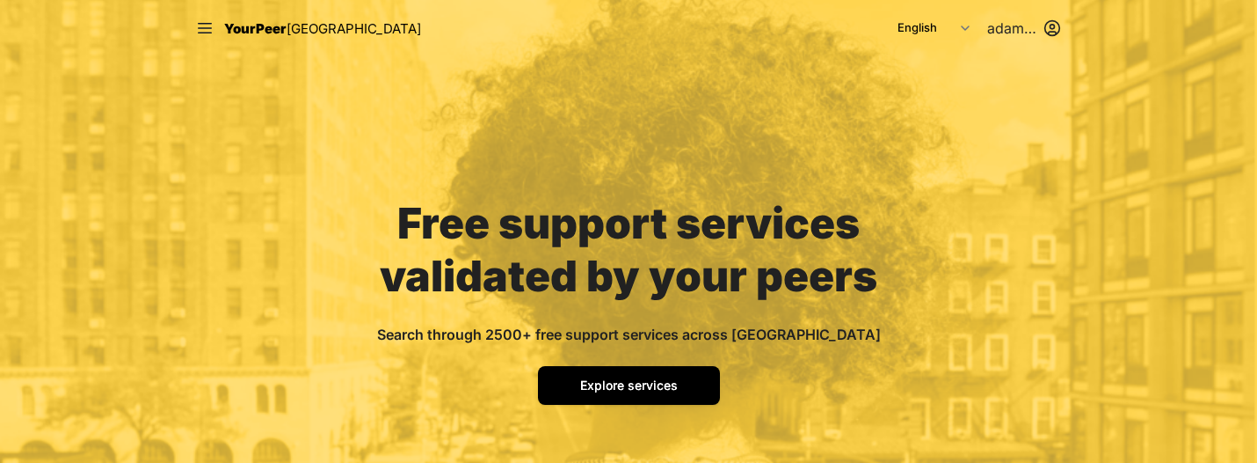
click at [647, 382] on span "Explore services" at bounding box center [629, 384] width 98 height 15
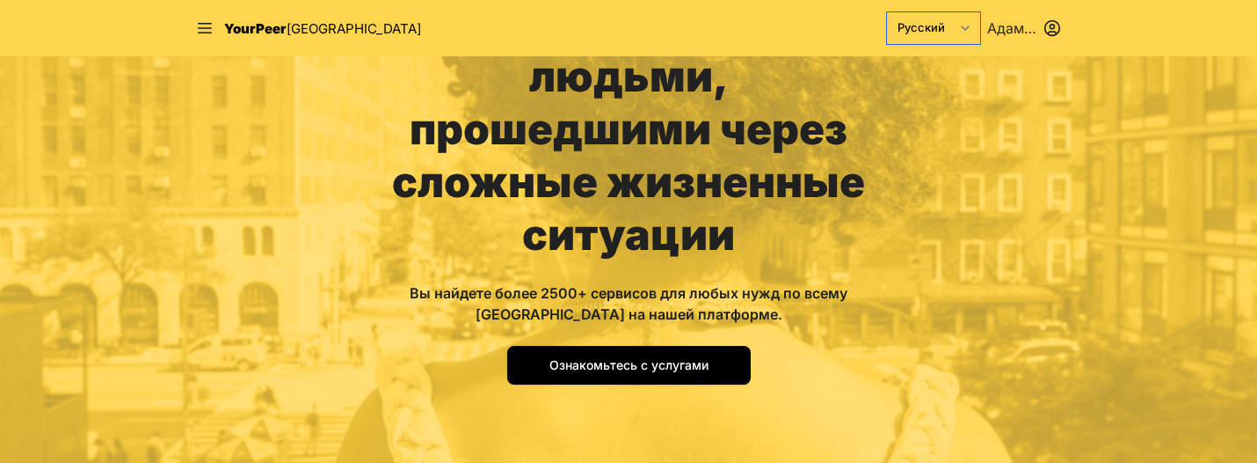
scroll to position [317, 0]
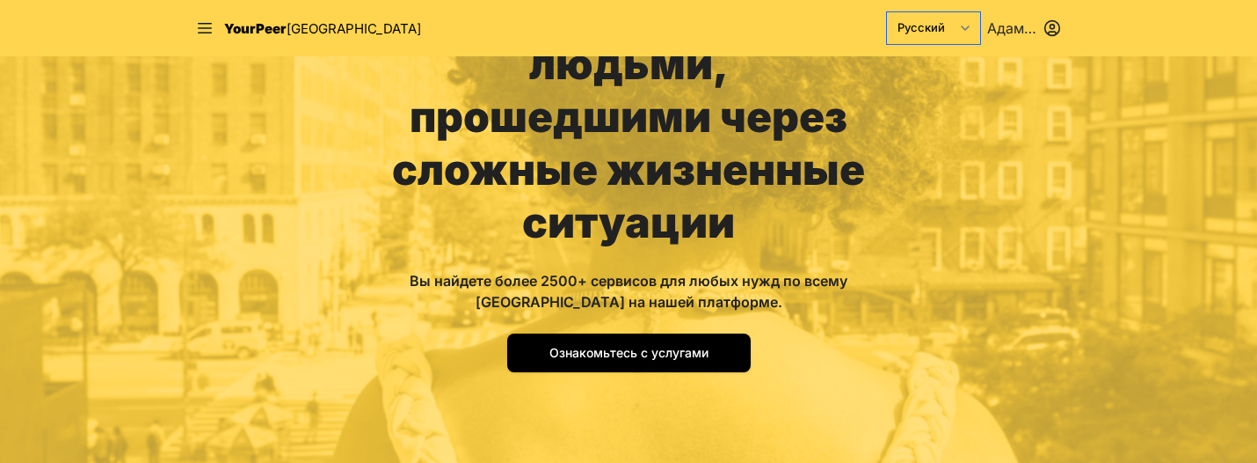
select select "en|en"
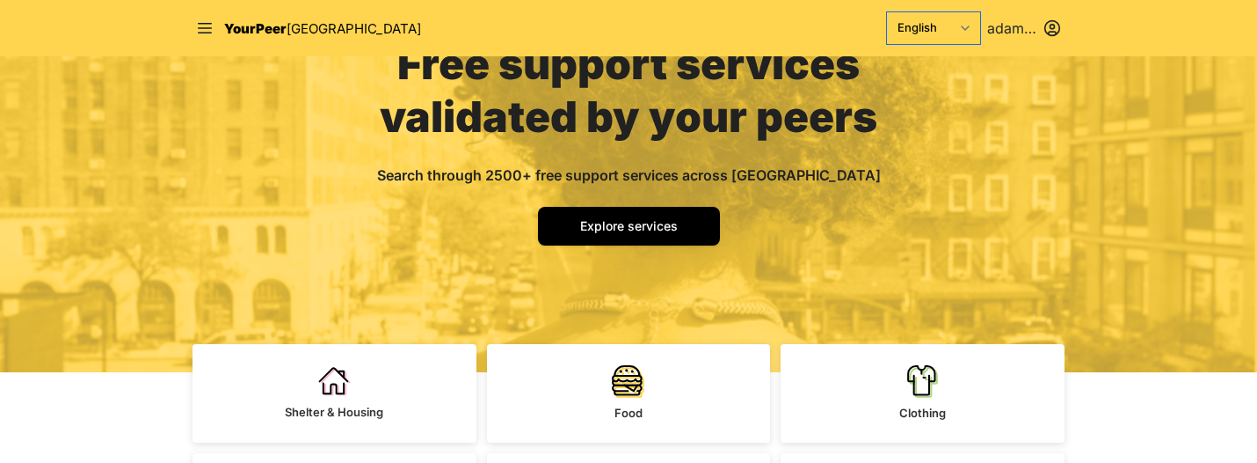
scroll to position [129, 0]
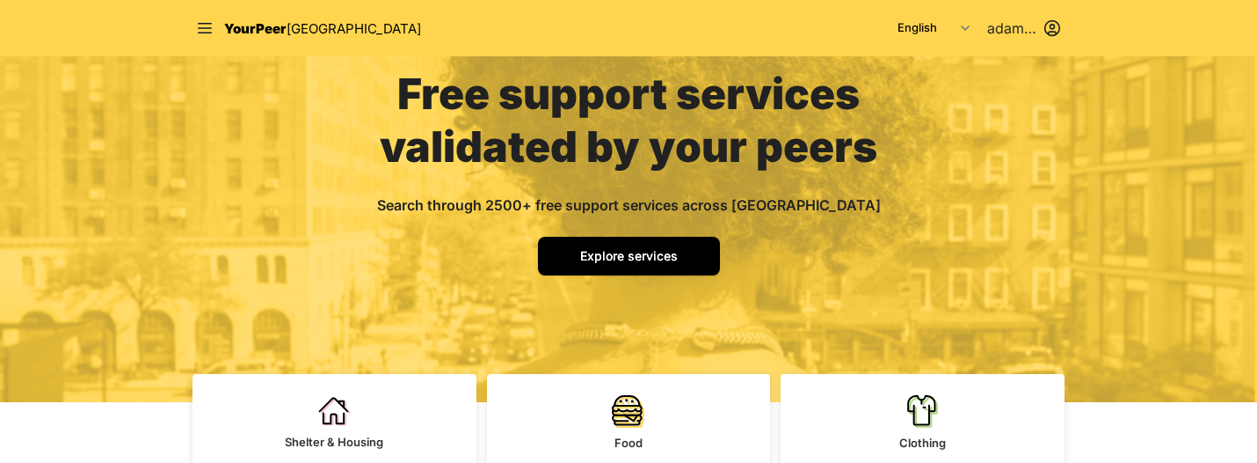
click at [662, 248] on span "Explore services" at bounding box center [629, 255] width 98 height 15
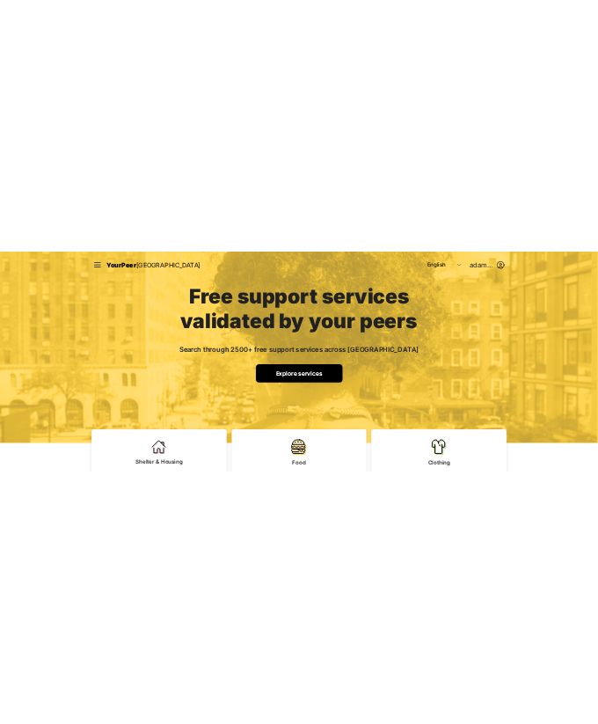
scroll to position [0, 0]
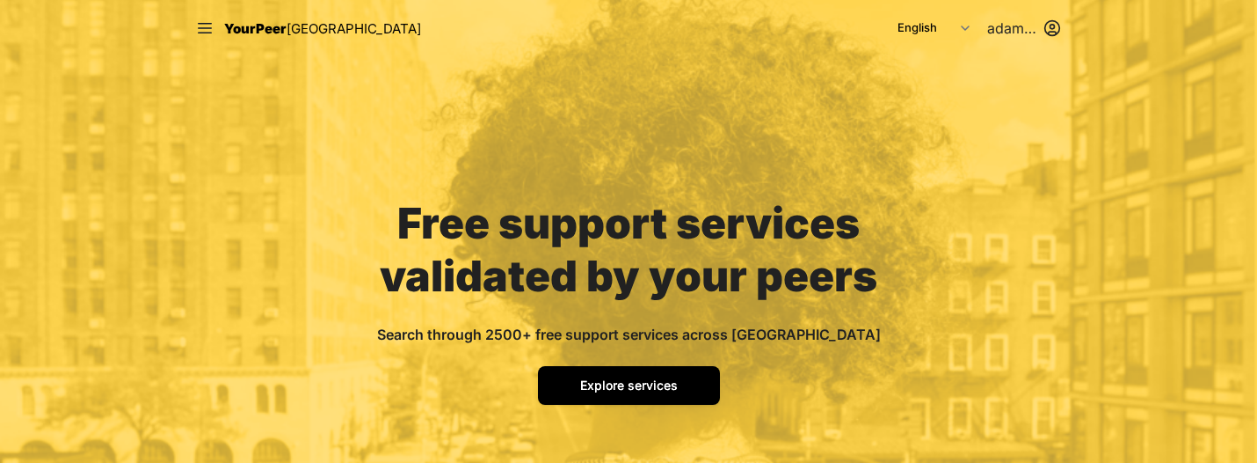
click at [633, 394] on link "Explore services" at bounding box center [629, 385] width 182 height 39
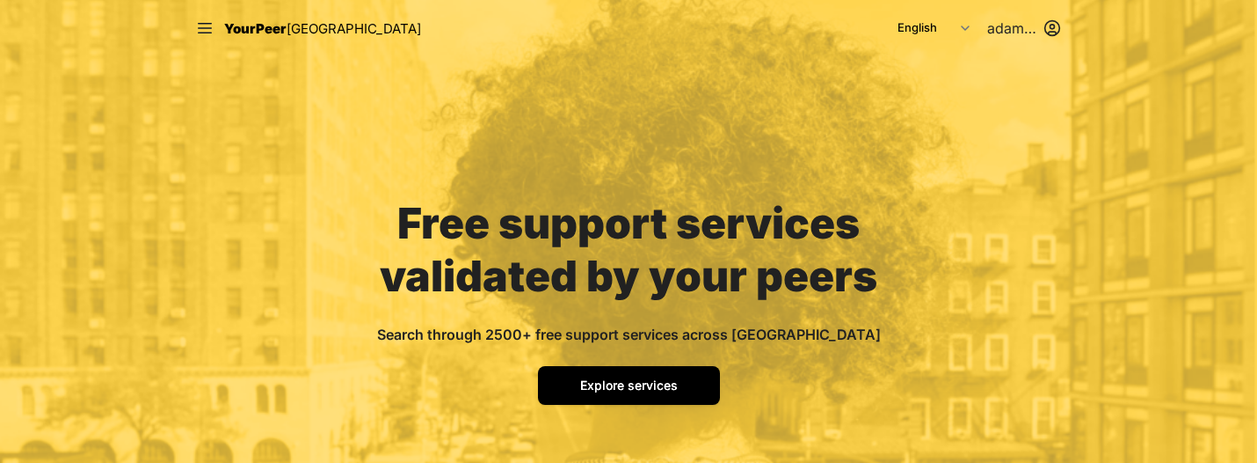
click at [633, 394] on link "Explore services" at bounding box center [629, 385] width 182 height 39
click at [652, 375] on link "Explore services" at bounding box center [629, 385] width 182 height 39
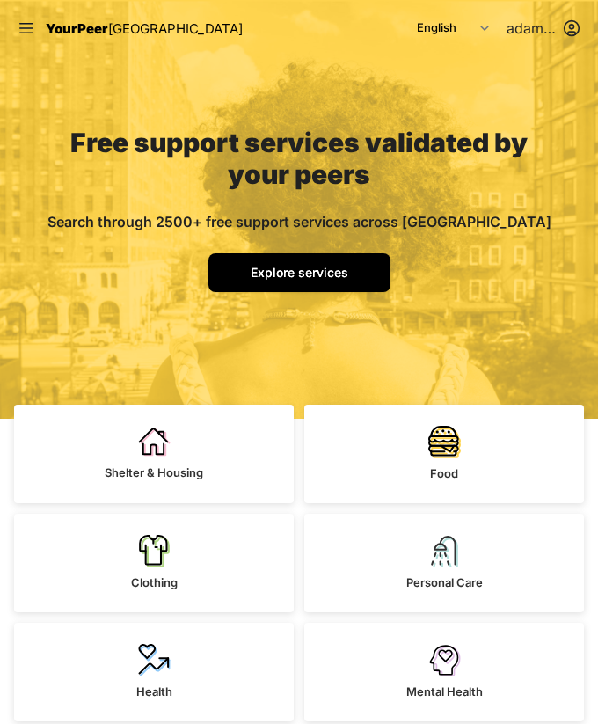
click at [274, 257] on link "Explore services" at bounding box center [299, 272] width 182 height 39
click at [310, 268] on span "Explore services" at bounding box center [300, 272] width 98 height 15
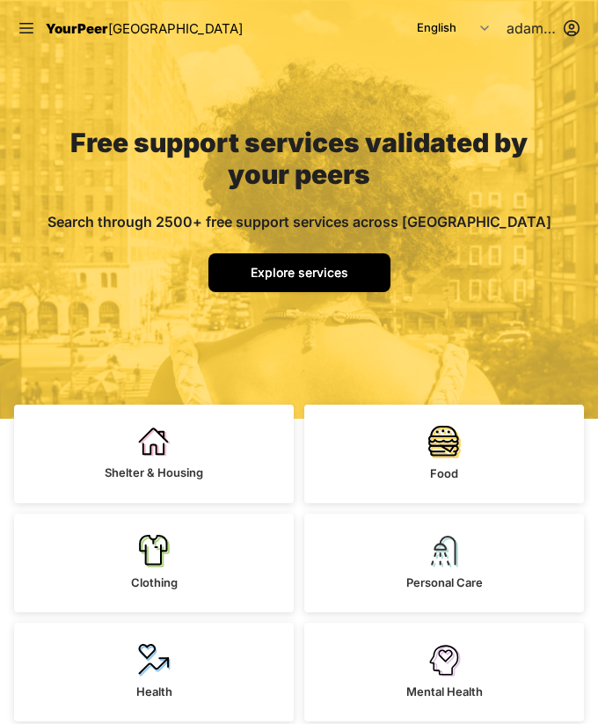
click at [310, 268] on span "Explore services" at bounding box center [300, 272] width 98 height 15
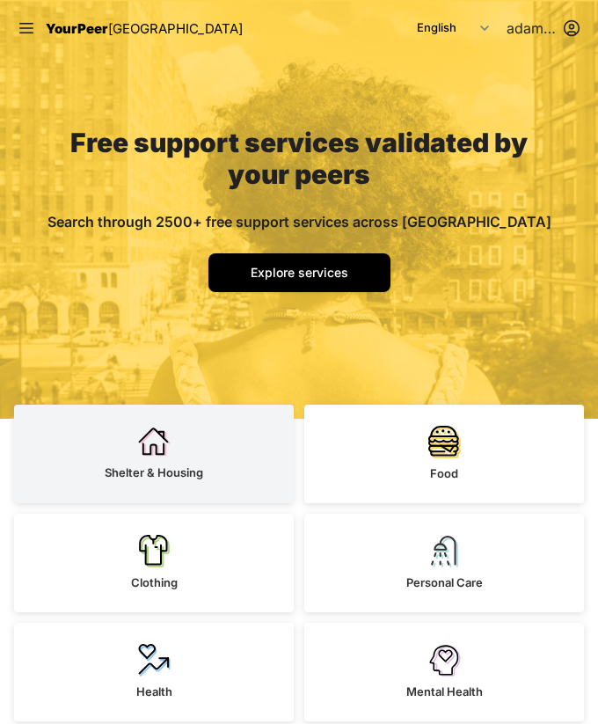
click at [215, 445] on link "Shelter & Housing" at bounding box center [154, 453] width 280 height 98
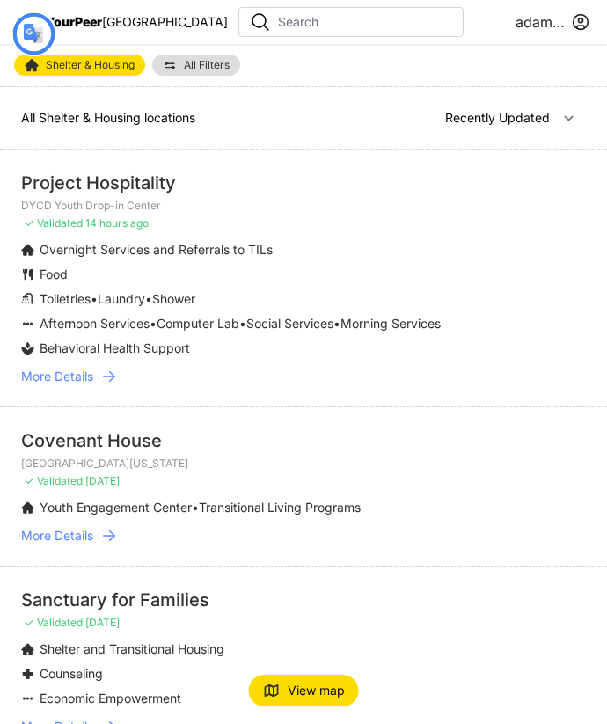
select select "nearby"
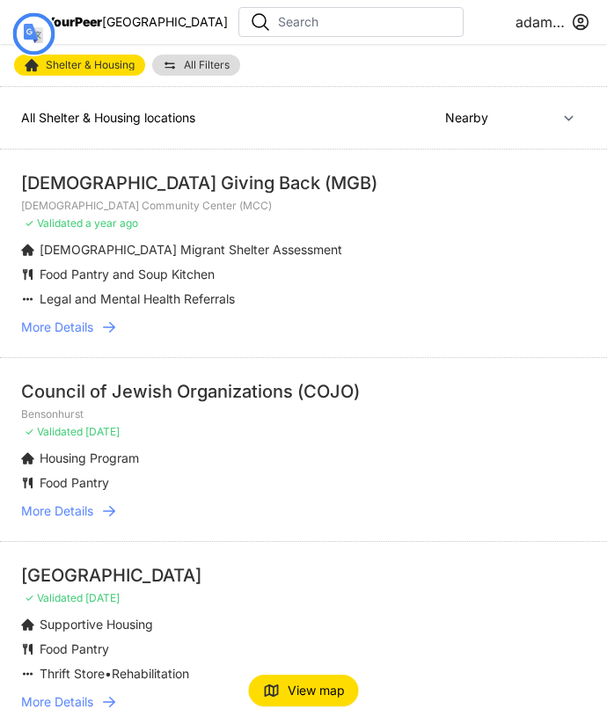
click at [118, 25] on span "[GEOGRAPHIC_DATA]" at bounding box center [165, 21] width 126 height 15
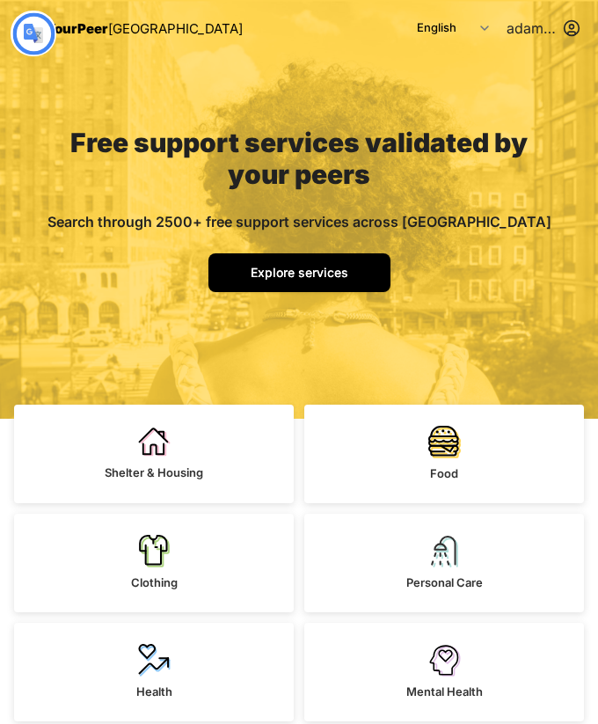
click at [305, 270] on font "Explore services" at bounding box center [300, 272] width 98 height 15
click at [322, 277] on font "Explore services" at bounding box center [300, 272] width 98 height 15
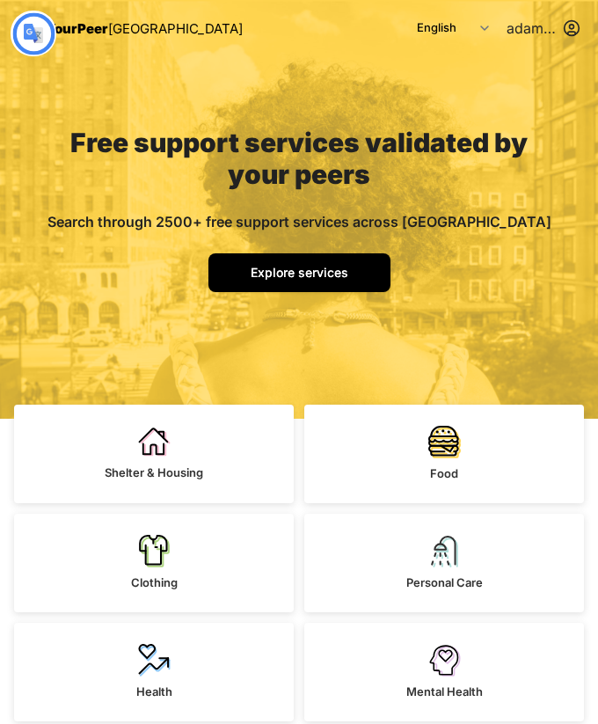
click at [322, 277] on font "Explore services" at bounding box center [300, 272] width 98 height 15
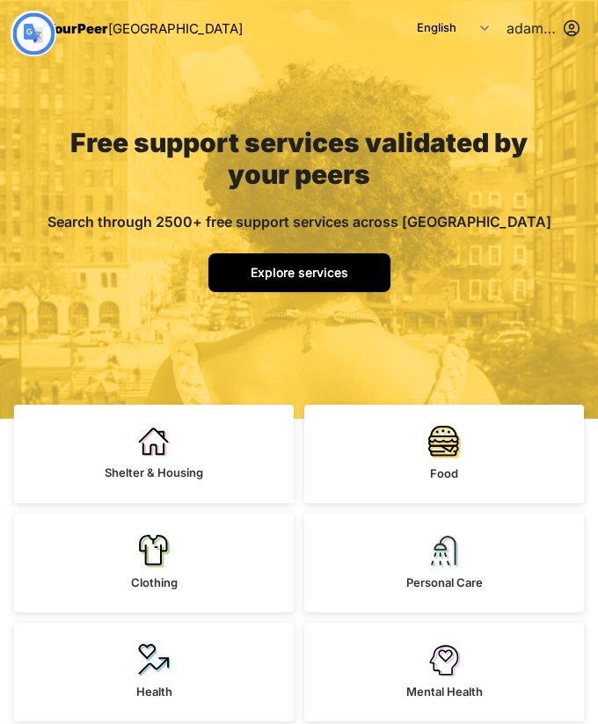
click at [322, 277] on font "Explore services" at bounding box center [300, 272] width 98 height 15
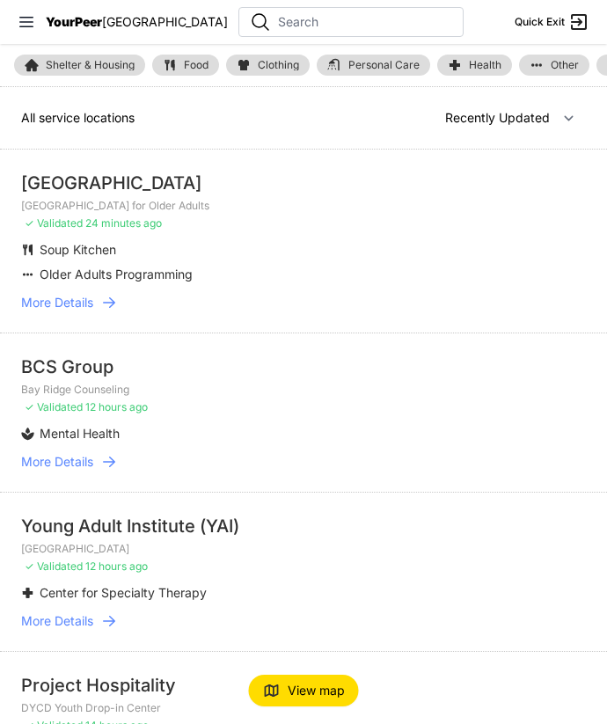
select select "nearby"
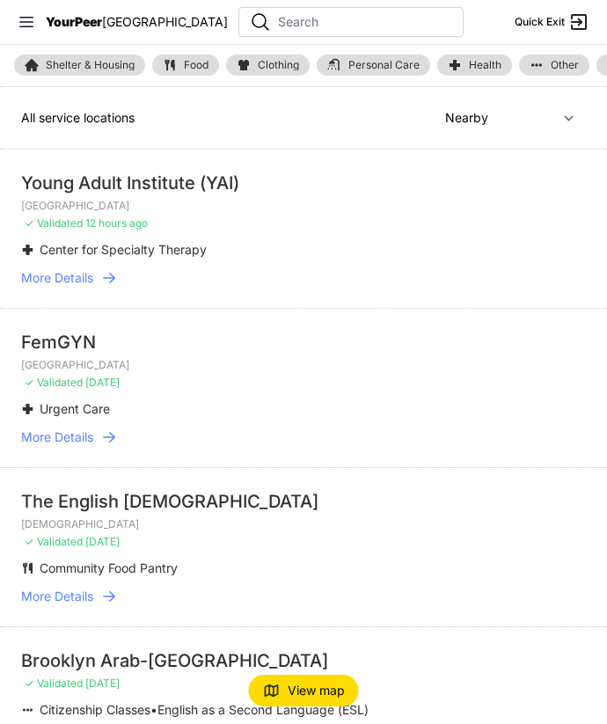
click at [93, 27] on span "YourPeer" at bounding box center [74, 21] width 56 height 15
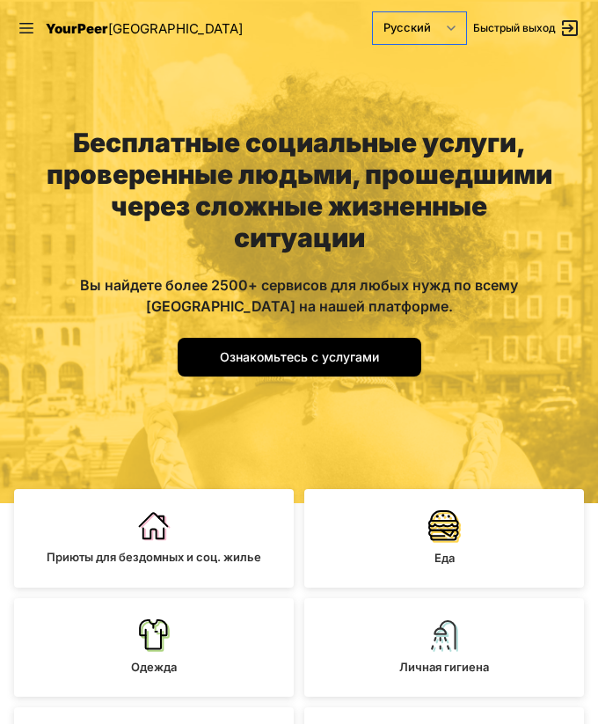
click at [448, 28] on select "English Español 简体中文 বাংলা Français Русский" at bounding box center [419, 28] width 93 height 32
select select "auto|en"
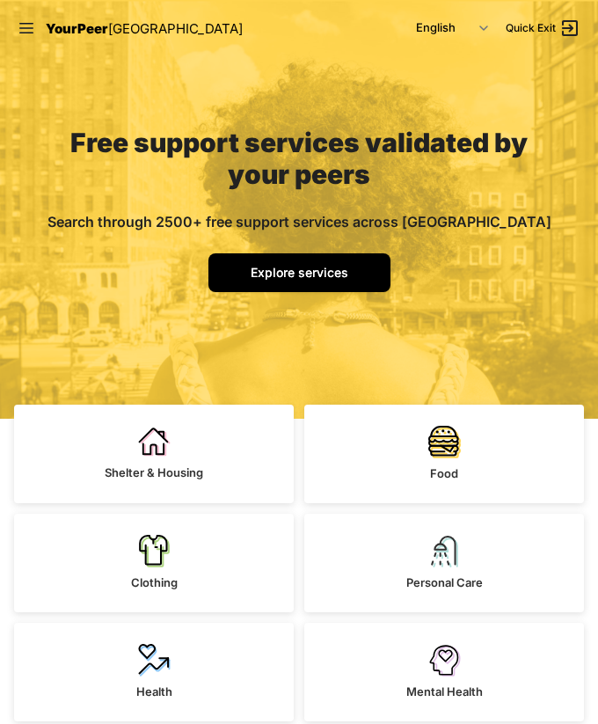
click at [338, 259] on link "Explore services" at bounding box center [299, 272] width 182 height 39
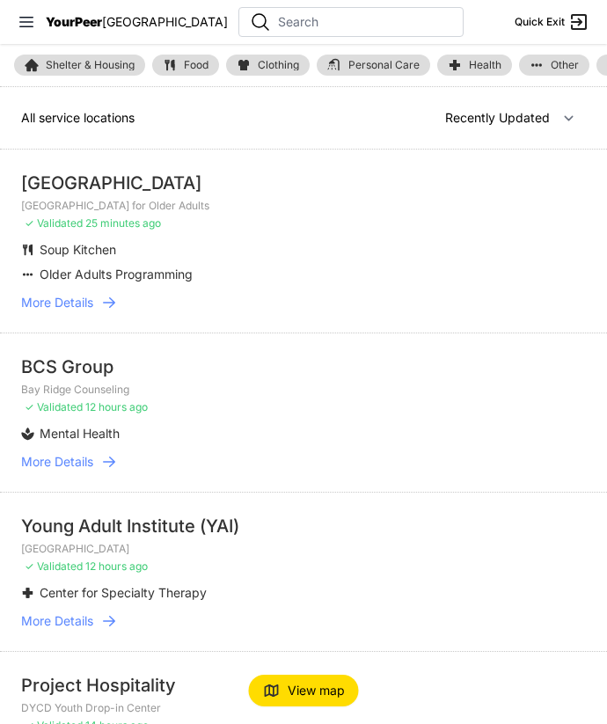
select select "nearby"
click at [77, 13] on div "YourPeer [GEOGRAPHIC_DATA]" at bounding box center [123, 22] width 210 height 18
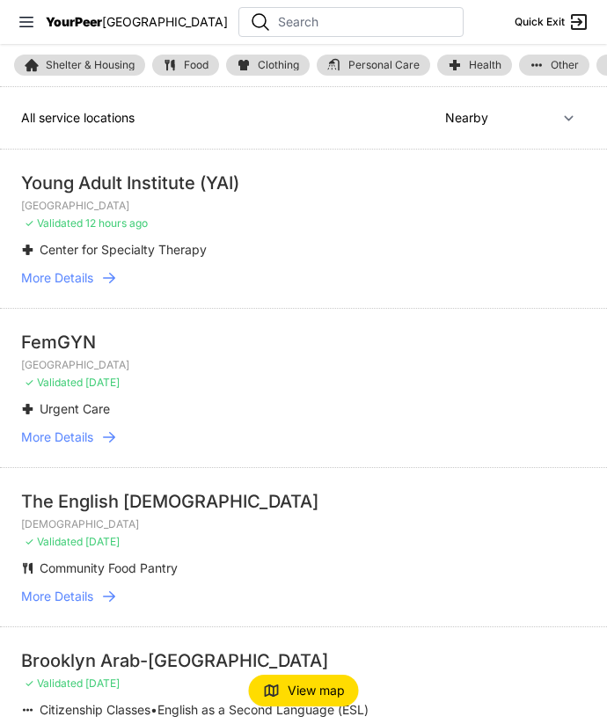
click at [79, 22] on span "YourPeer" at bounding box center [74, 21] width 56 height 15
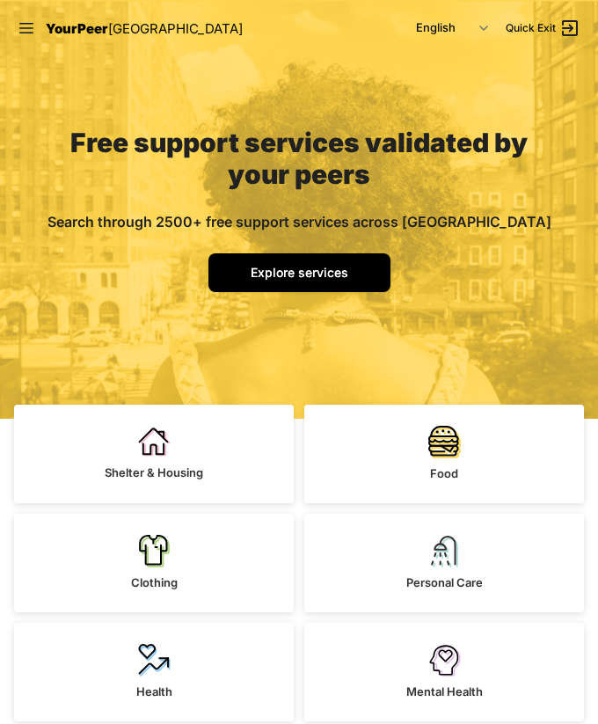
click at [300, 257] on link "Explore services" at bounding box center [299, 272] width 182 height 39
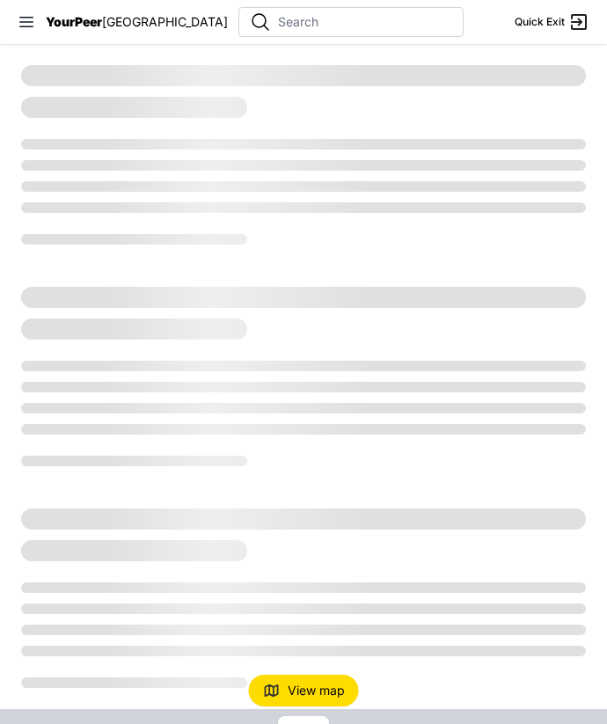
select select "recentlyUpdated"
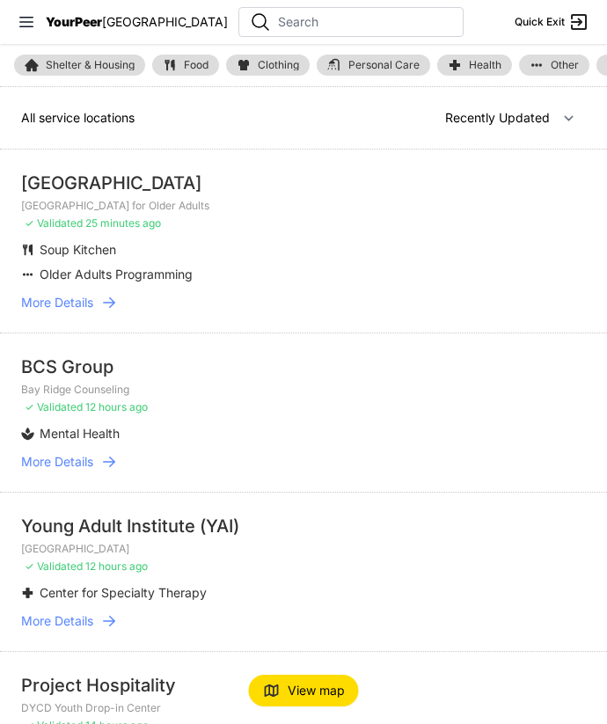
click at [98, 28] on span "YourPeer" at bounding box center [74, 21] width 56 height 15
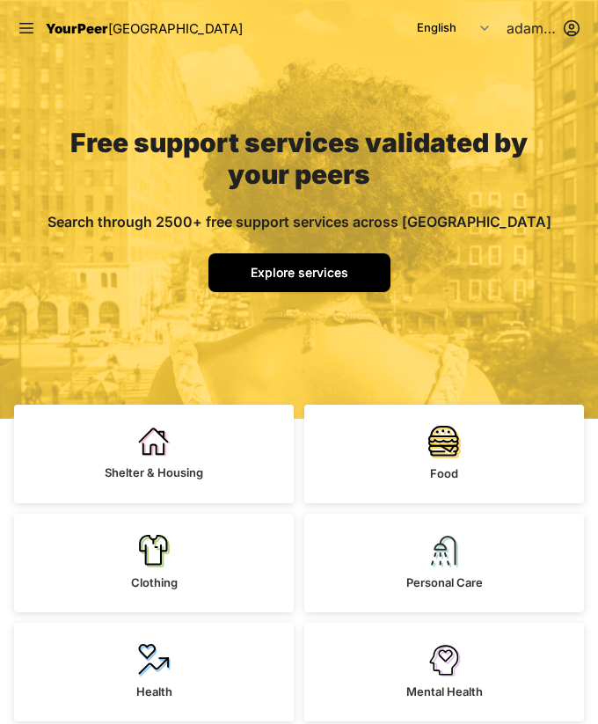
click at [290, 267] on span "Explore services" at bounding box center [300, 272] width 98 height 15
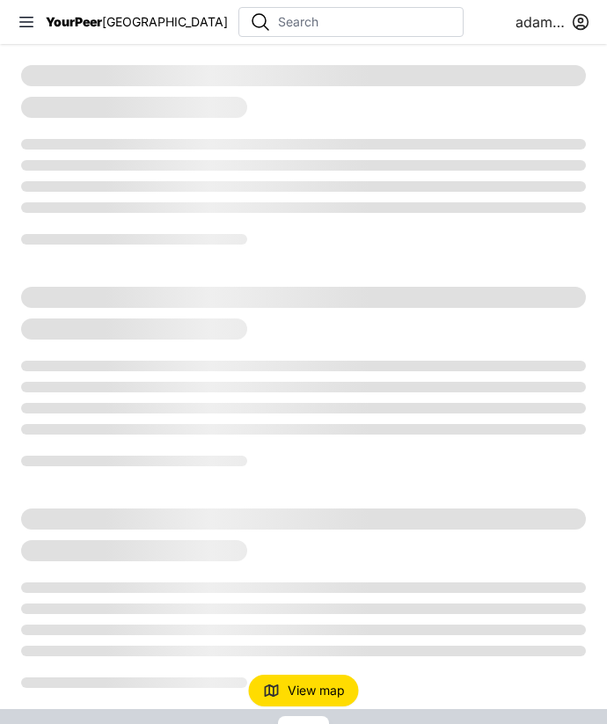
select select "recentlyUpdated"
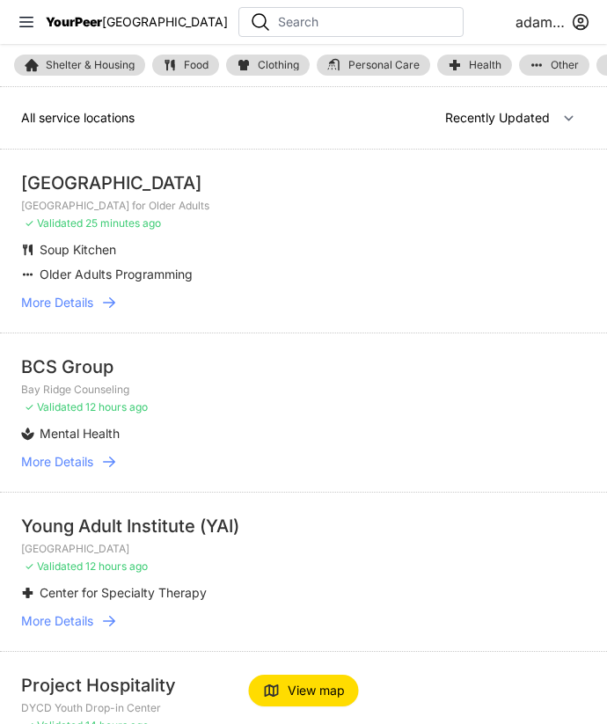
click at [290, 267] on li "Older Adults Programming" at bounding box center [303, 275] width 565 height 18
click at [83, 20] on span "YourPeer" at bounding box center [74, 21] width 56 height 15
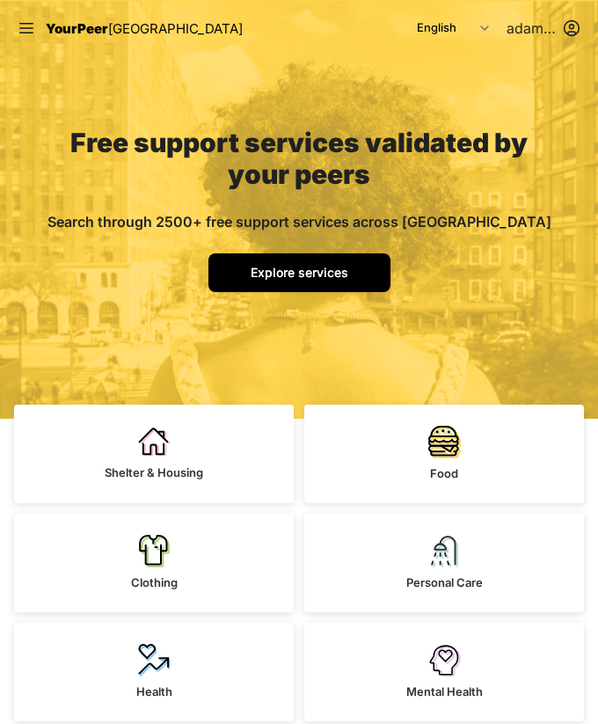
click at [313, 272] on span "Explore services" at bounding box center [300, 272] width 98 height 15
select select "recentlyUpdated"
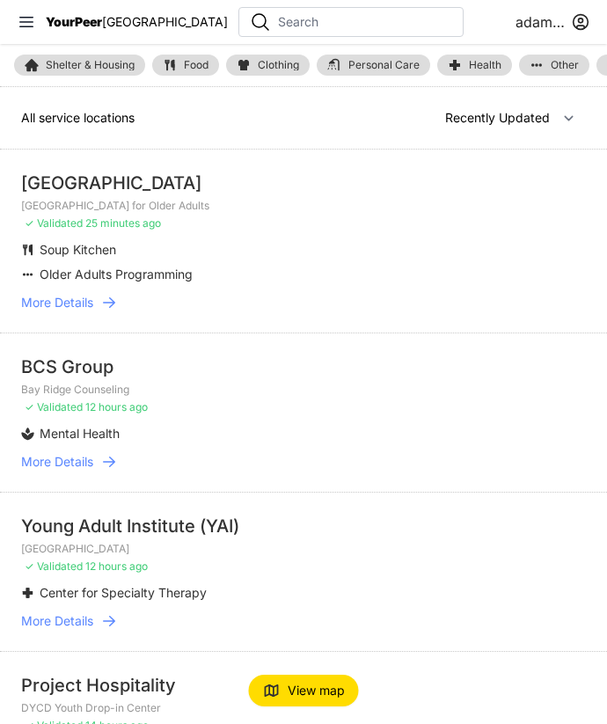
click at [84, 23] on span "YourPeer" at bounding box center [74, 21] width 56 height 15
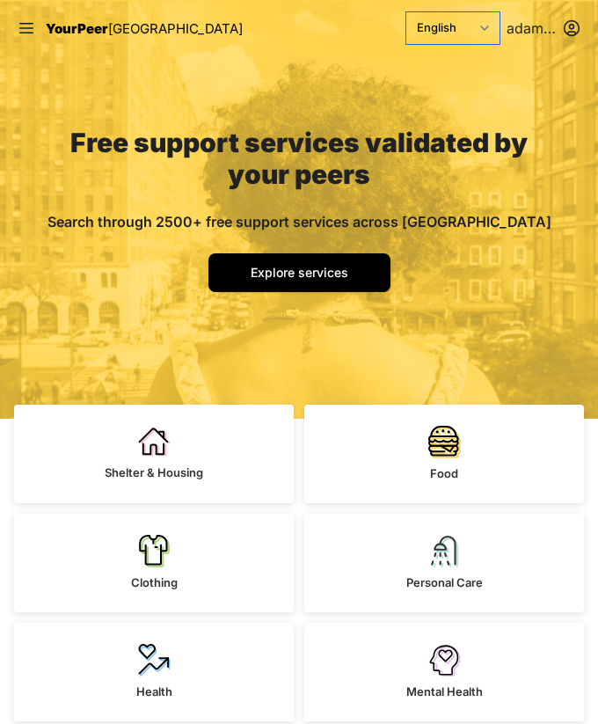
click at [474, 31] on select "English Español 简体中文 বাংলা Français Русский" at bounding box center [452, 28] width 93 height 32
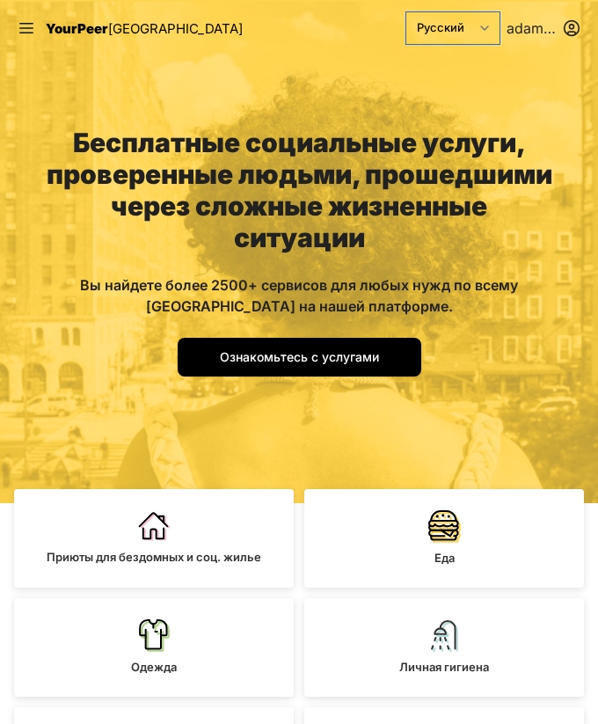
select select "auto|en"
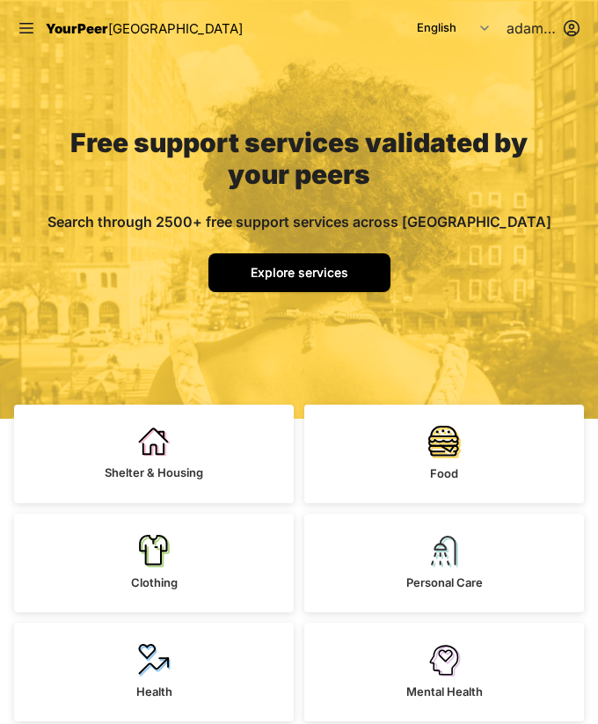
click at [313, 263] on link "Explore services" at bounding box center [299, 272] width 182 height 39
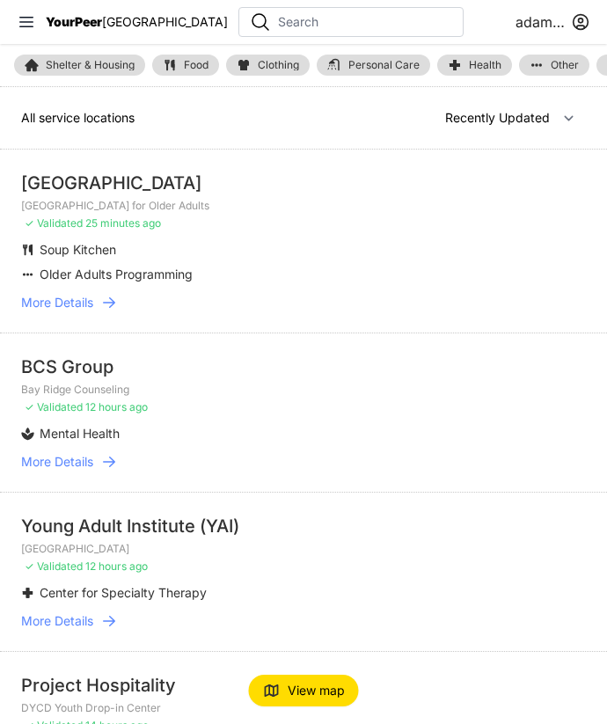
select select "nearby"
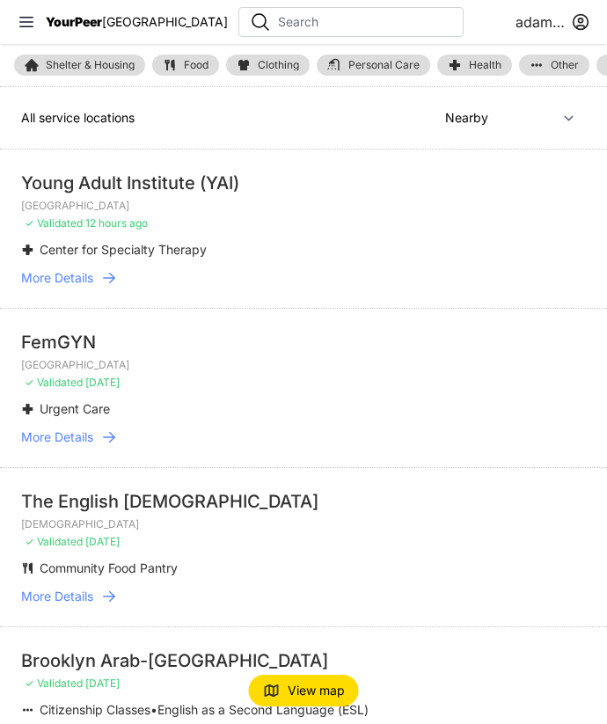
click at [102, 21] on span "YourPeer" at bounding box center [74, 21] width 56 height 15
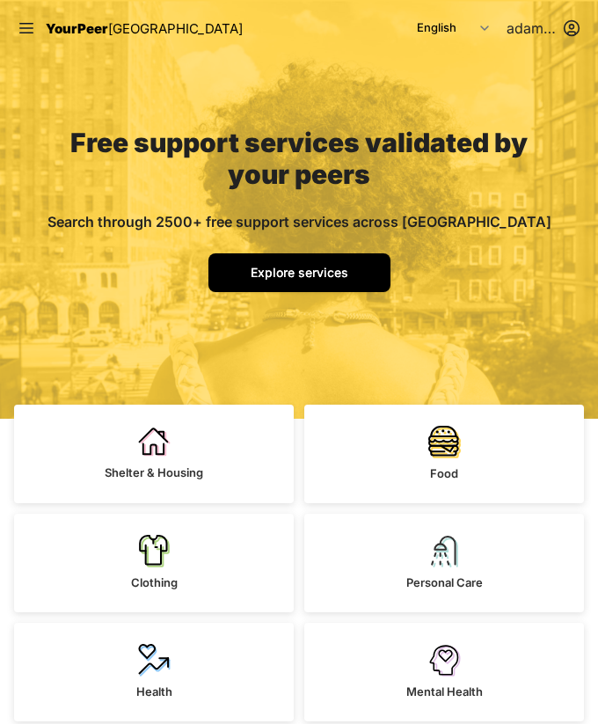
click at [296, 272] on span "Explore services" at bounding box center [300, 272] width 98 height 15
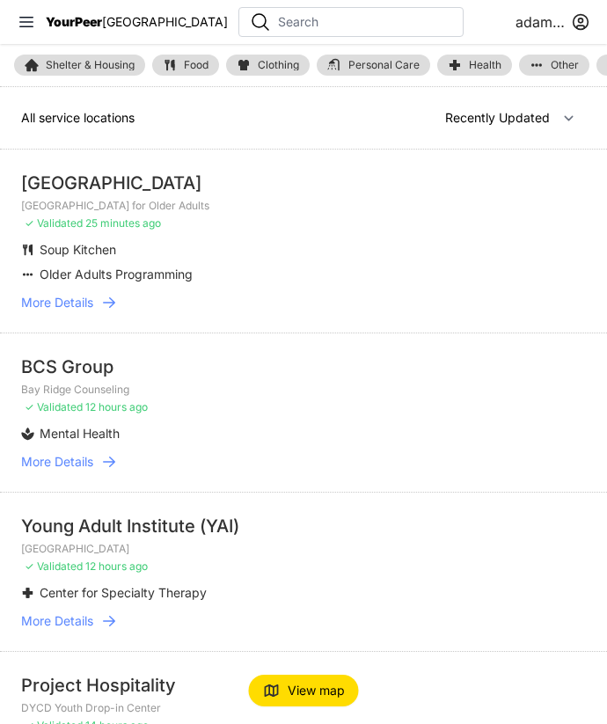
select select "nearby"
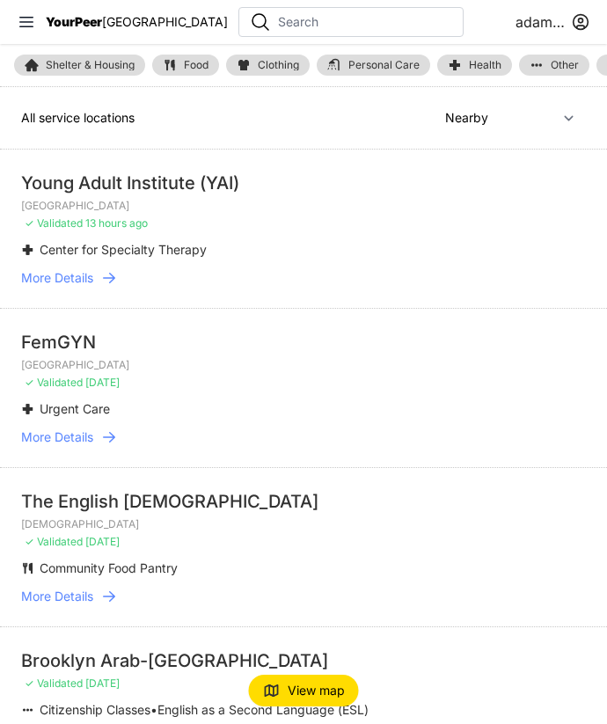
click at [100, 30] on div "YourPeer NYC" at bounding box center [123, 22] width 210 height 18
click at [102, 20] on span "YourPeer" at bounding box center [74, 21] width 56 height 15
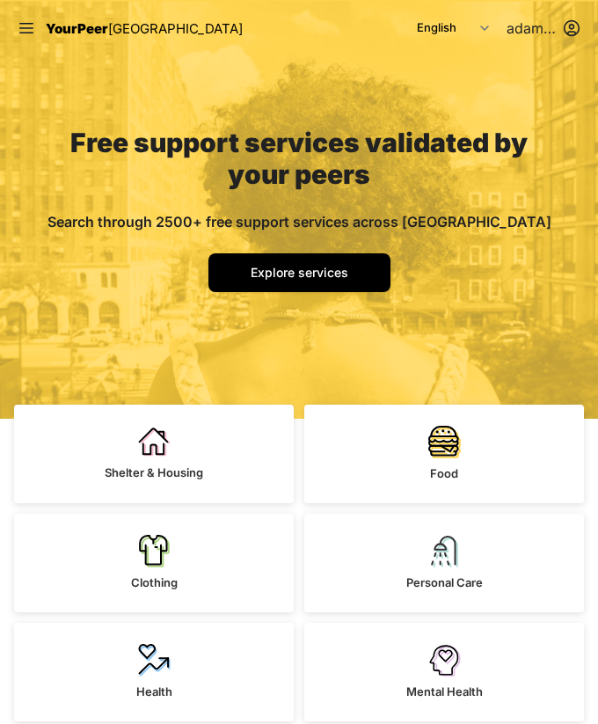
click at [452, 244] on div "Free support services validated by your peers Search through 2500+ free support…" at bounding box center [299, 237] width 591 height 362
click at [346, 274] on span "Explore services" at bounding box center [300, 272] width 98 height 15
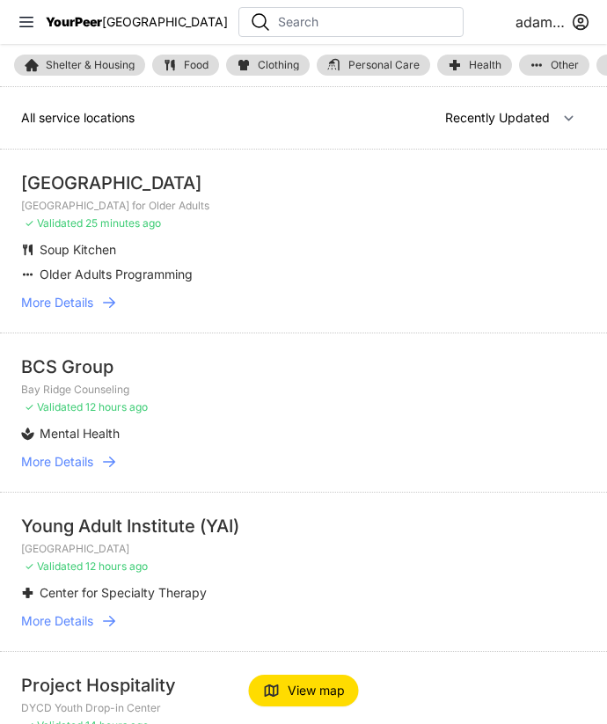
select select "nearby"
